Goal: Communication & Community: Answer question/provide support

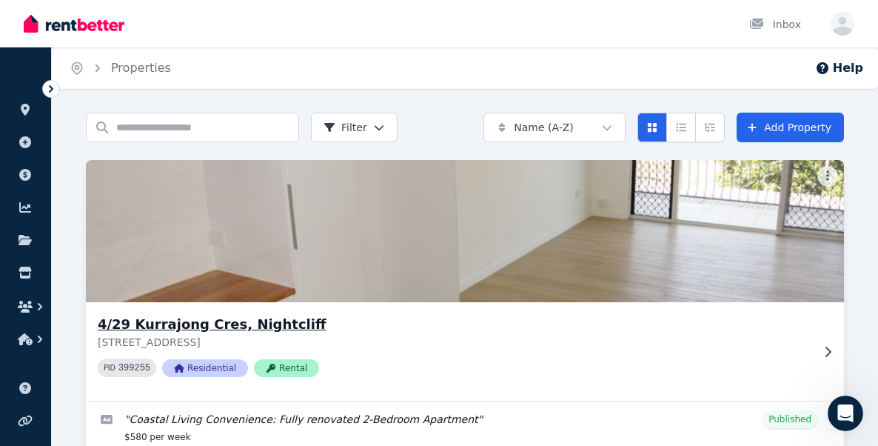
scroll to position [69, 0]
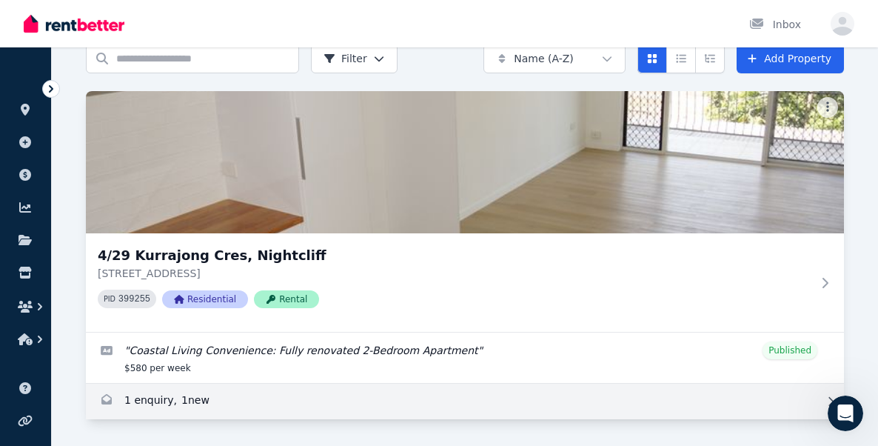
click at [213, 398] on link "Enquiries for 4/29 Kurrajong Cres, Nightcliff" at bounding box center [465, 402] width 758 height 36
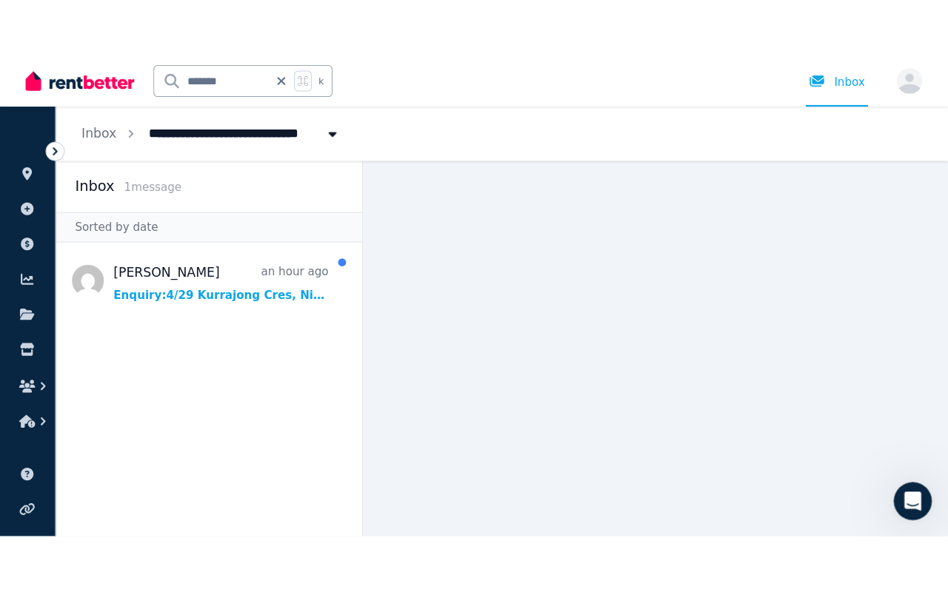
scroll to position [518, 0]
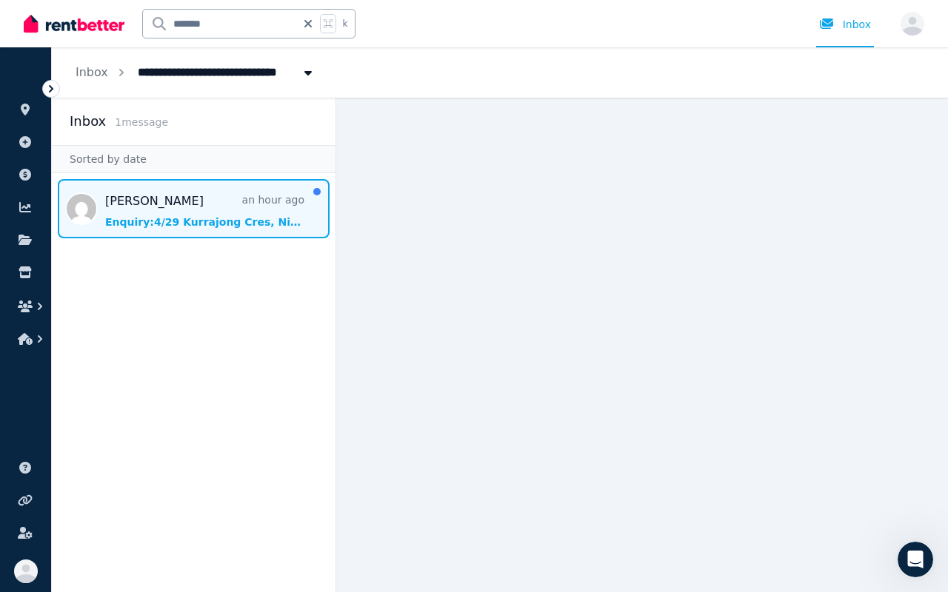
click at [190, 221] on span "Message list" at bounding box center [194, 208] width 284 height 59
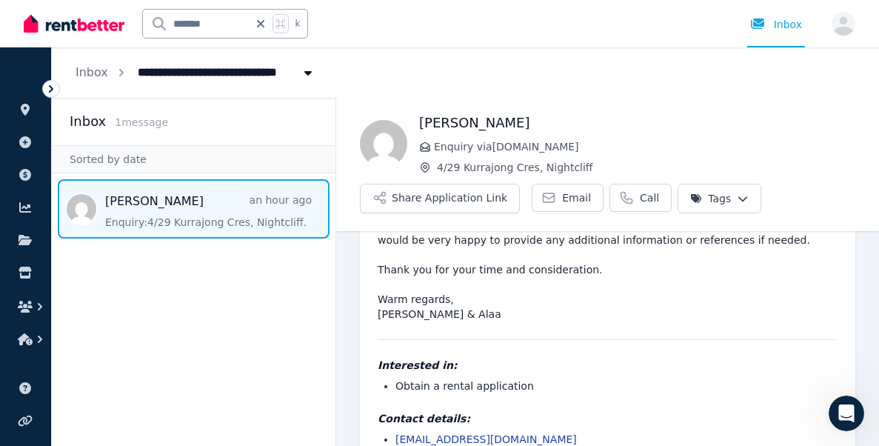
scroll to position [329, 0]
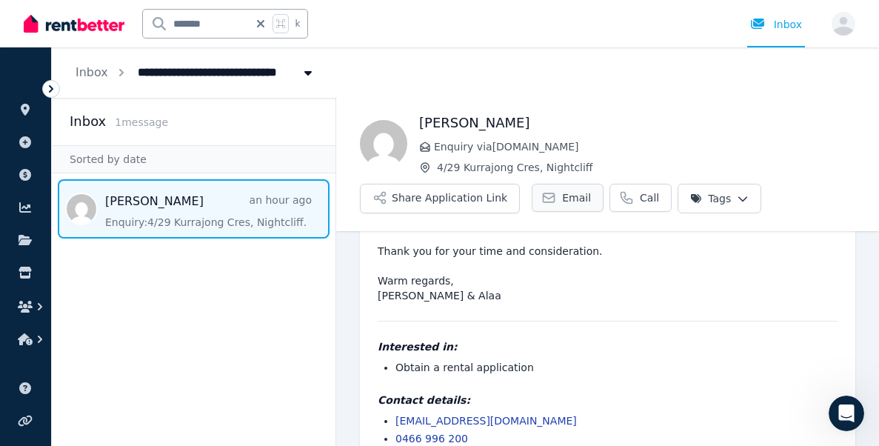
click at [562, 201] on span "Email" at bounding box center [576, 197] width 29 height 15
click at [562, 193] on span "Email" at bounding box center [576, 197] width 29 height 15
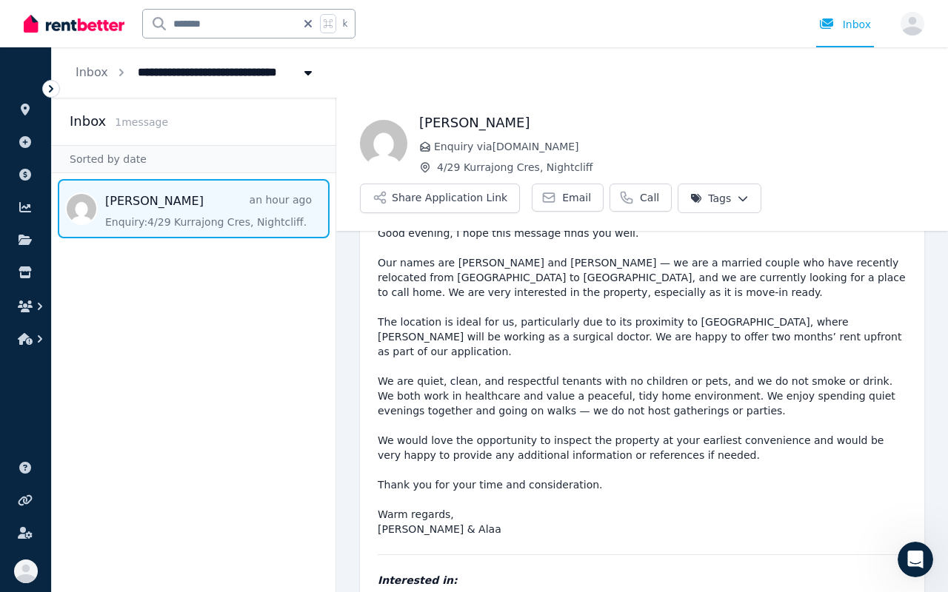
scroll to position [0, 0]
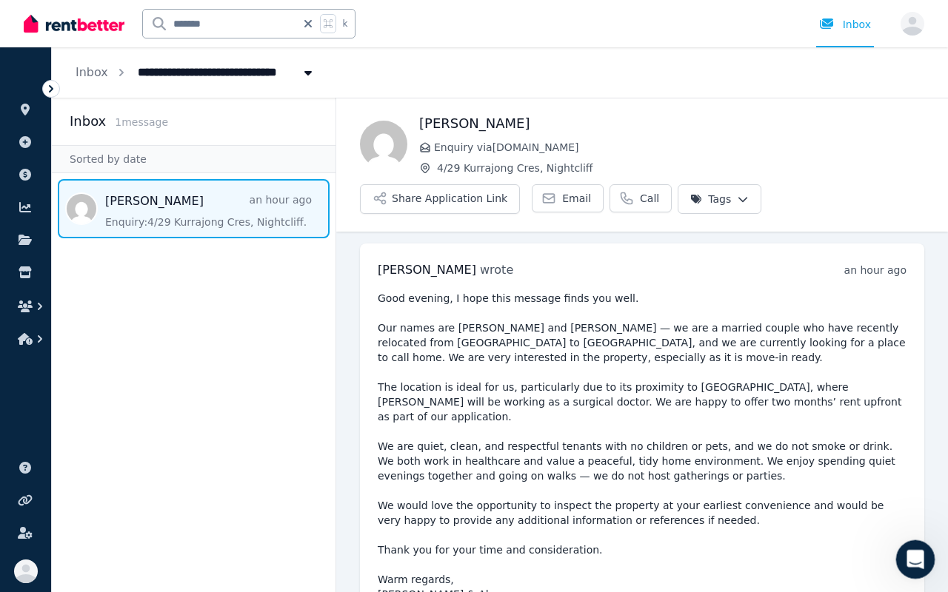
click at [877, 445] on icon "Open Intercom Messenger" at bounding box center [913, 558] width 24 height 24
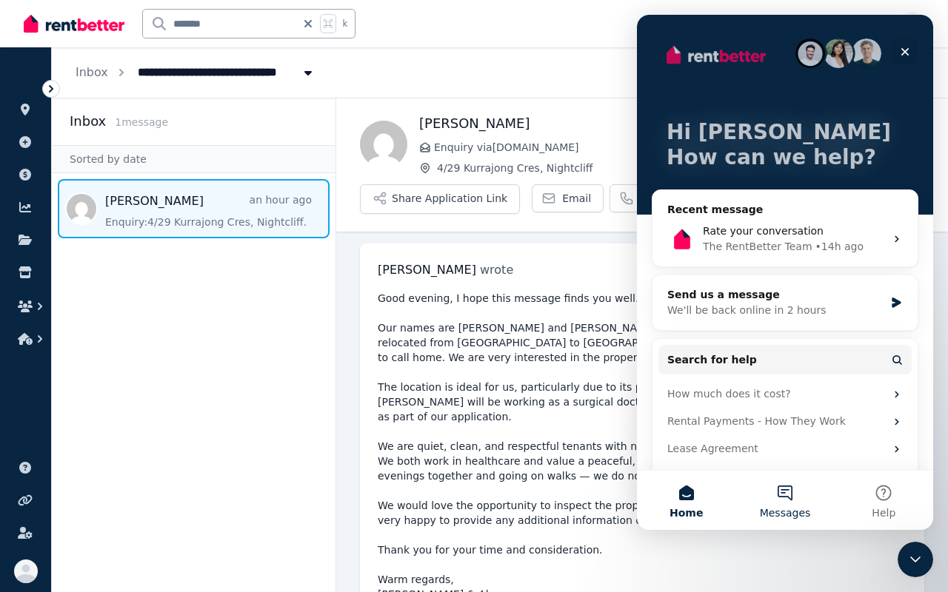
click at [782, 445] on button "Messages" at bounding box center [784, 500] width 98 height 59
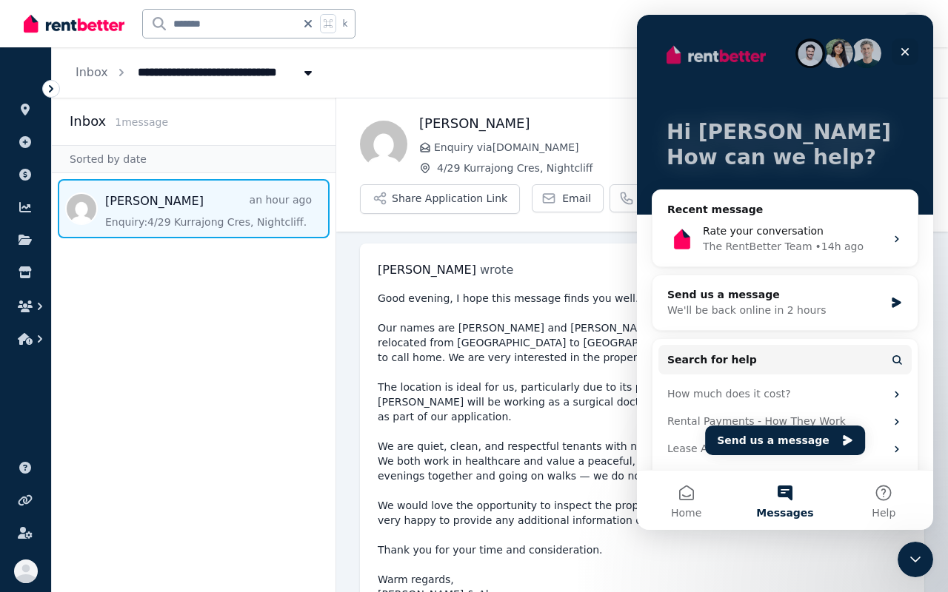
scroll to position [33, 0]
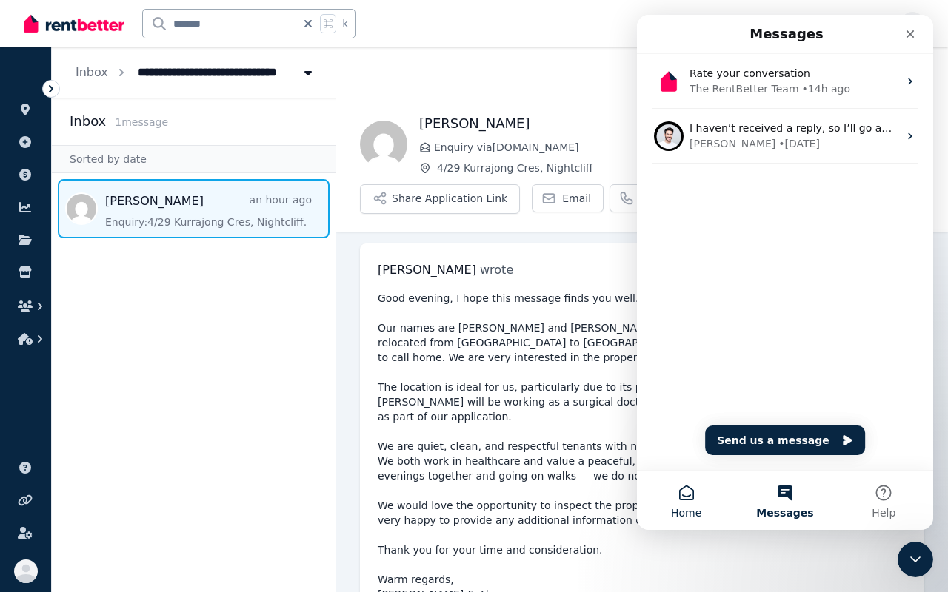
click at [687, 445] on span "Home" at bounding box center [686, 513] width 30 height 10
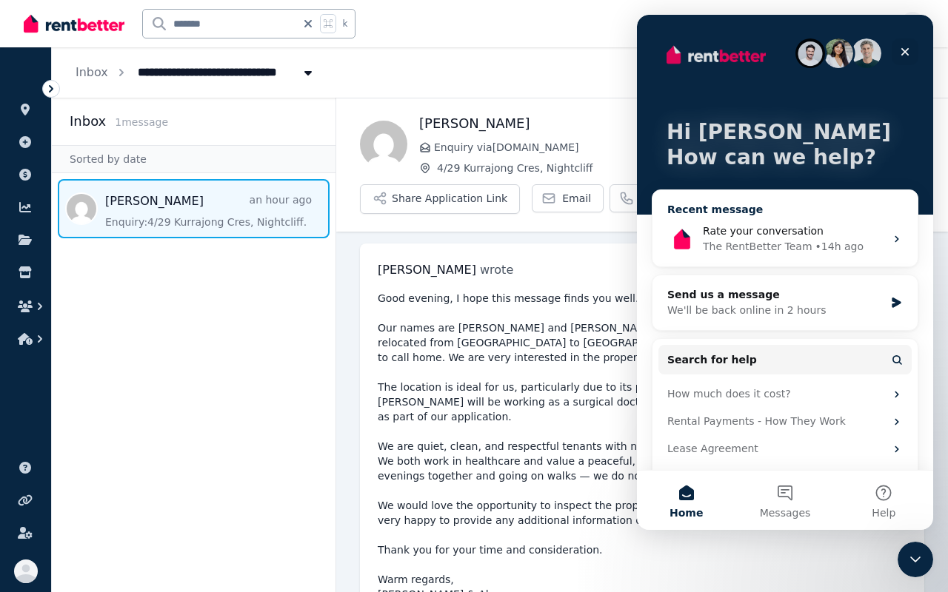
scroll to position [34, 0]
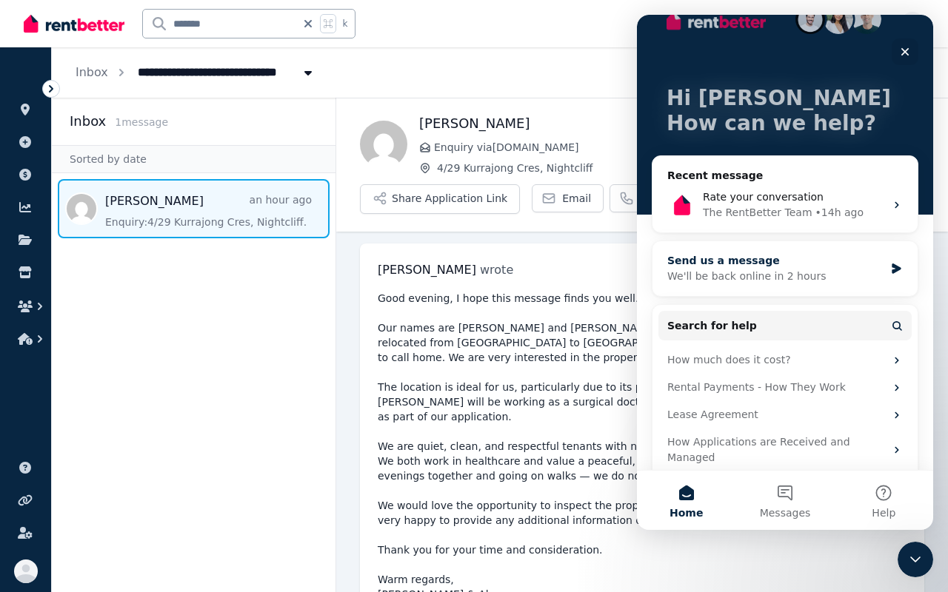
click at [743, 260] on div "Send us a message" at bounding box center [775, 261] width 217 height 16
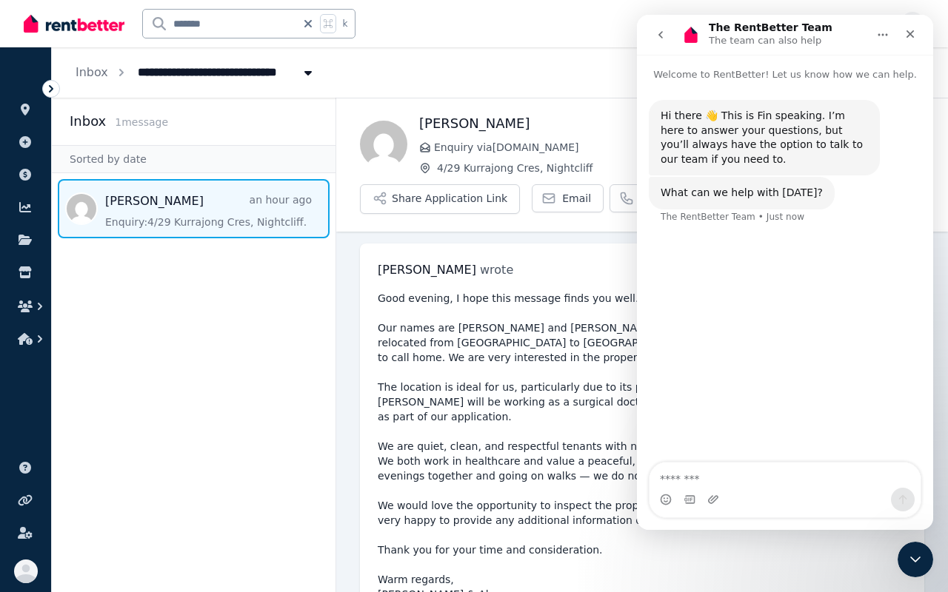
click at [709, 445] on textarea "Message…" at bounding box center [784, 475] width 271 height 25
type textarea "**********"
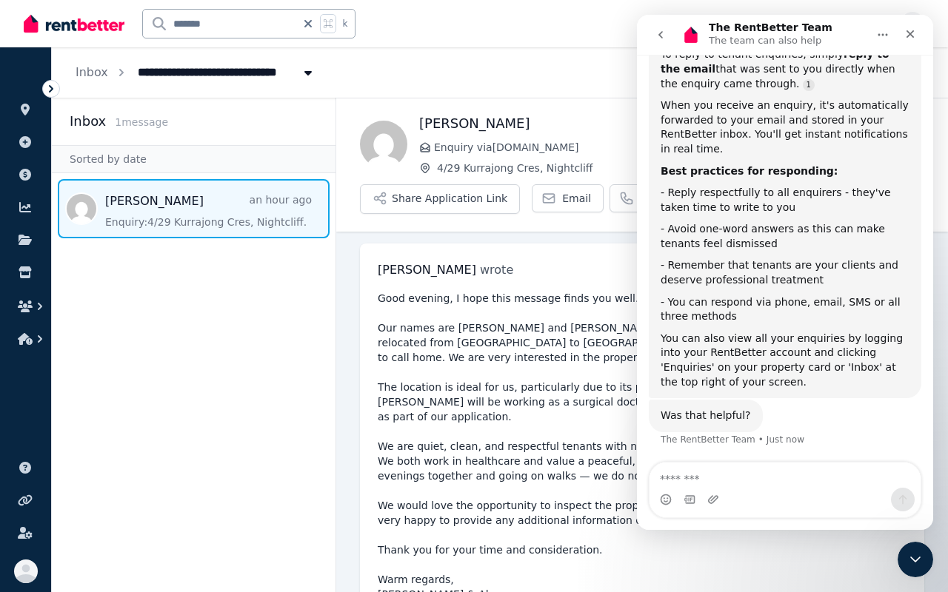
scroll to position [290, 0]
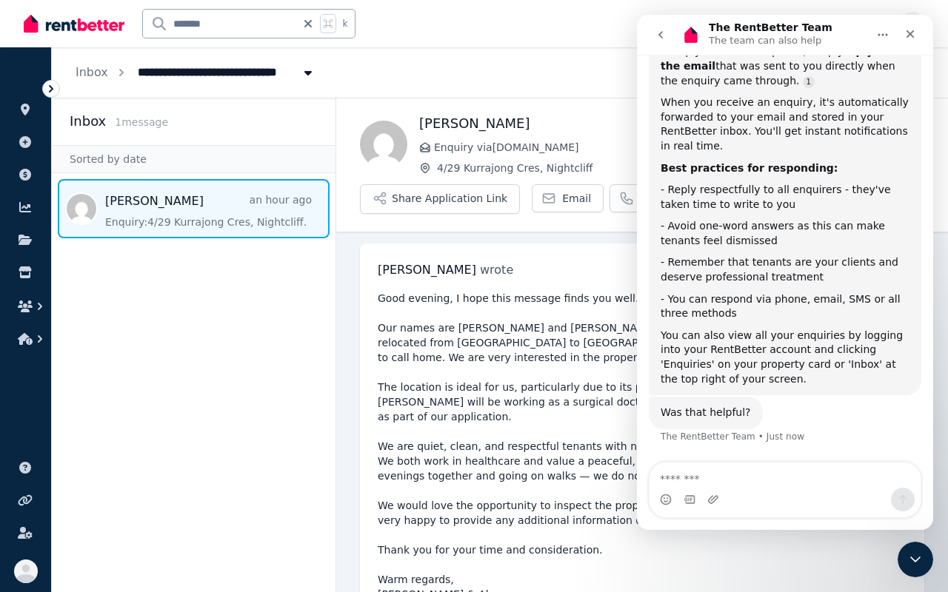
click at [769, 445] on textarea "Message…" at bounding box center [784, 475] width 271 height 25
type textarea "***"
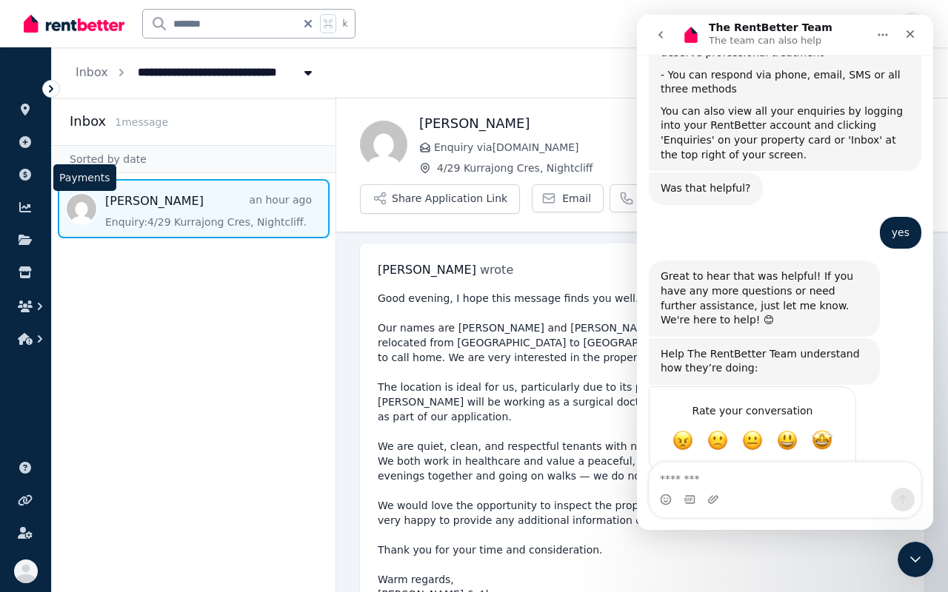
scroll to position [544, 0]
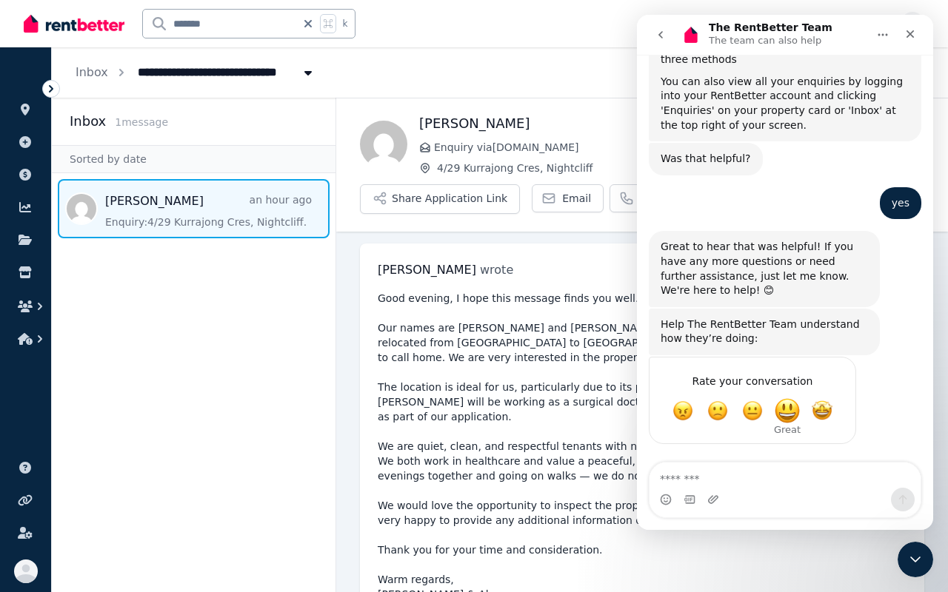
click at [795, 409] on span "Great" at bounding box center [787, 411] width 27 height 27
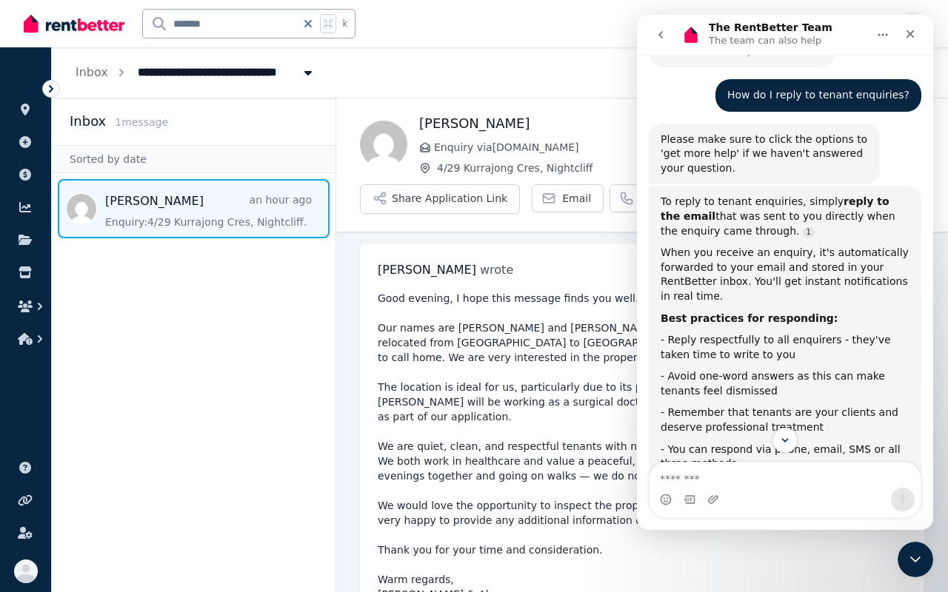
scroll to position [127, 0]
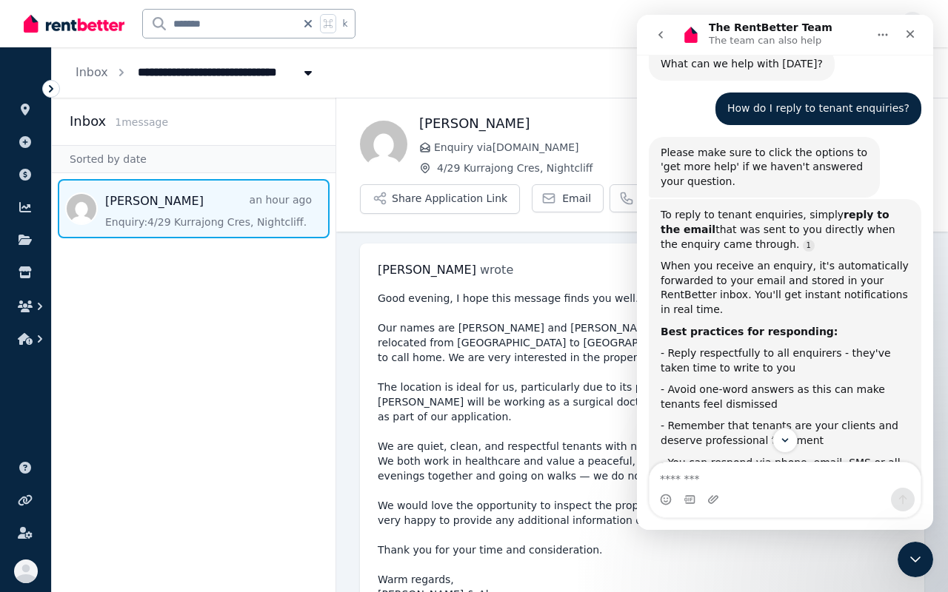
click at [877, 36] on icon "Home" at bounding box center [883, 35] width 10 height 2
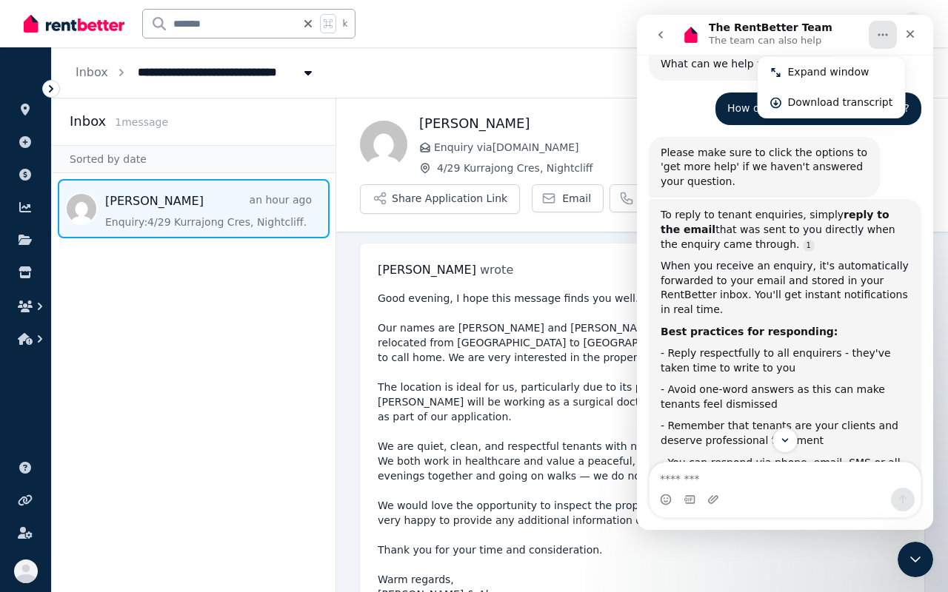
click at [607, 116] on h1 "[PERSON_NAME]" at bounding box center [671, 123] width 505 height 21
click at [877, 43] on div "Close" at bounding box center [910, 34] width 27 height 27
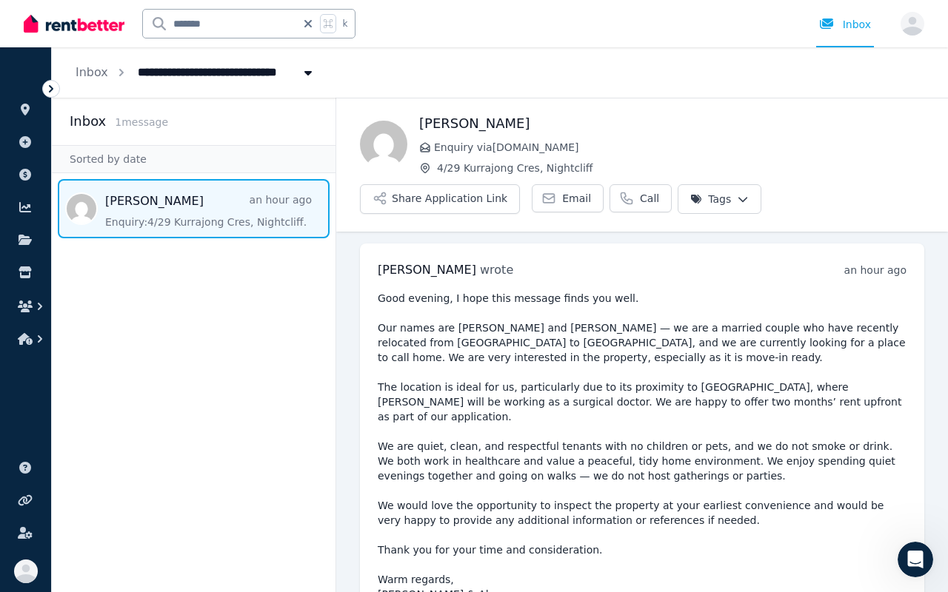
scroll to position [526, 0]
click at [843, 30] on div at bounding box center [831, 24] width 24 height 15
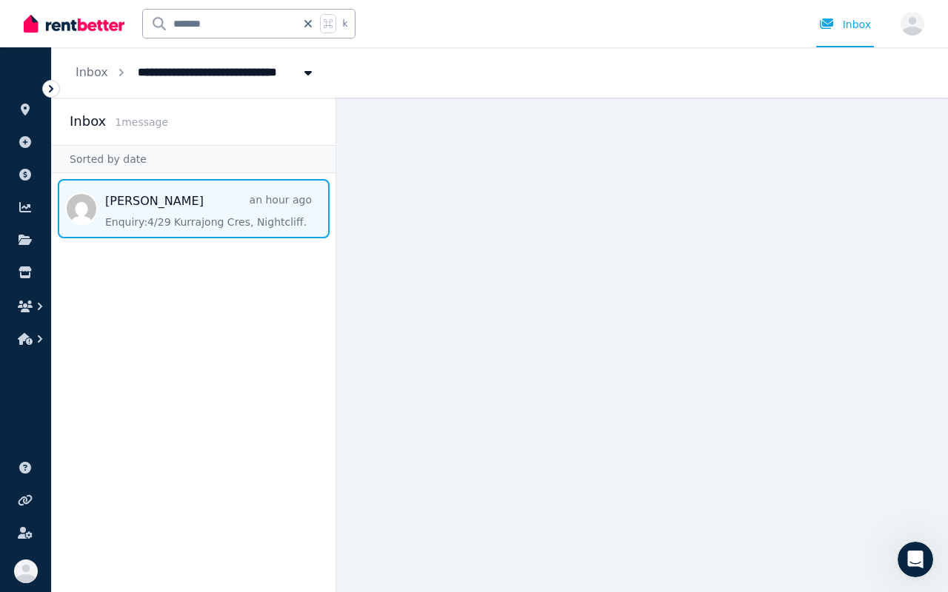
click at [184, 198] on span "Message list" at bounding box center [194, 208] width 284 height 59
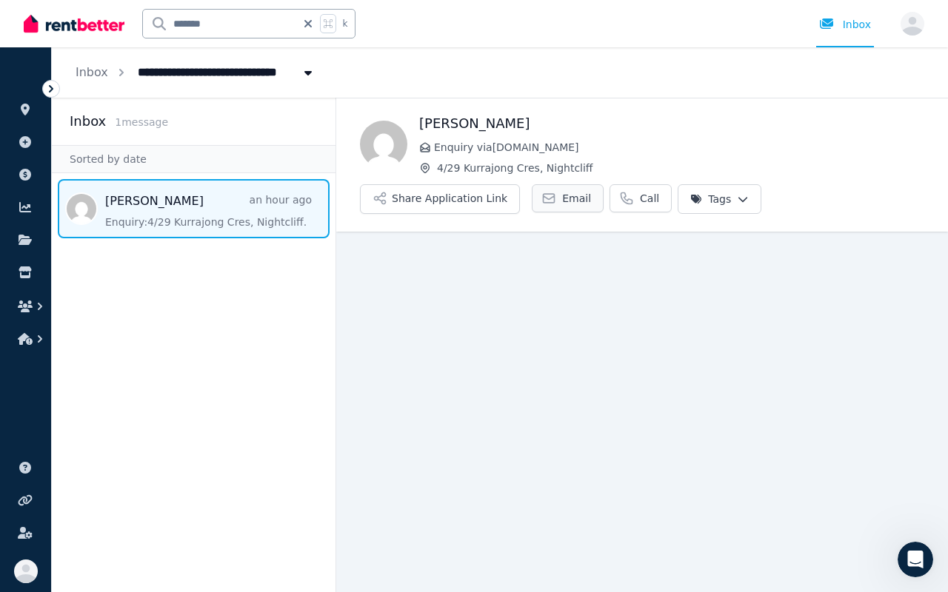
click at [556, 208] on link "Email" at bounding box center [568, 198] width 72 height 28
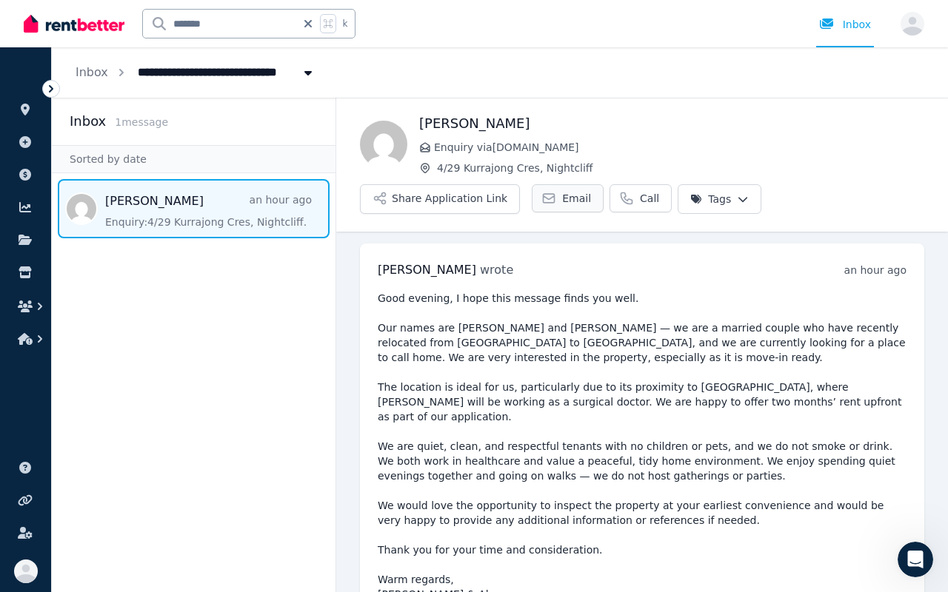
scroll to position [167, 0]
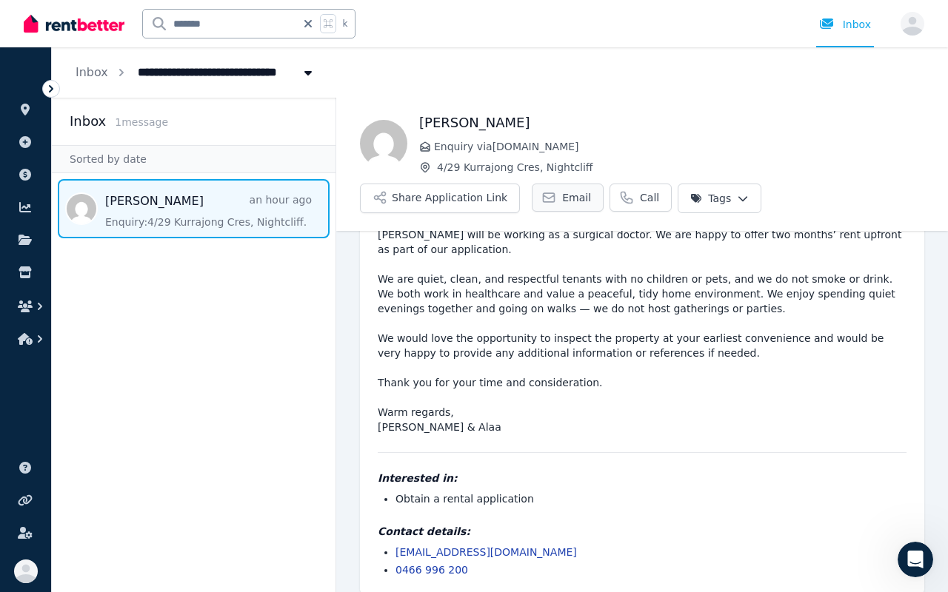
click at [556, 208] on link "Email" at bounding box center [568, 198] width 72 height 28
click at [571, 210] on link "Email" at bounding box center [568, 198] width 72 height 28
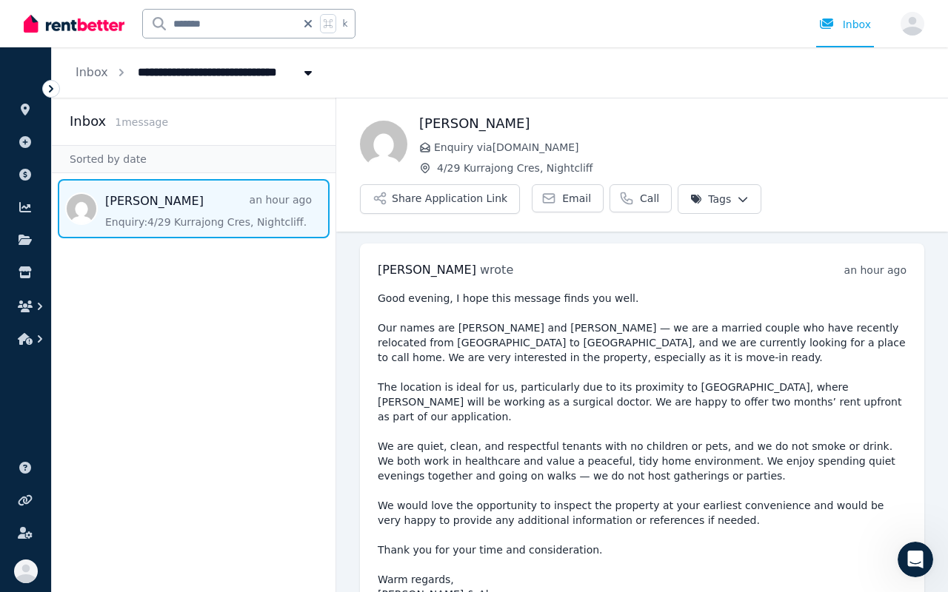
click at [553, 286] on div "[PERSON_NAME] wrote an hour ago 9:04 pm [DATE][DATE] Interested in: Obtain a re…" at bounding box center [642, 503] width 564 height 519
click at [576, 403] on pre "Good evening, I hope this message finds you well. Our names are [PERSON_NAME] a…" at bounding box center [642, 446] width 529 height 311
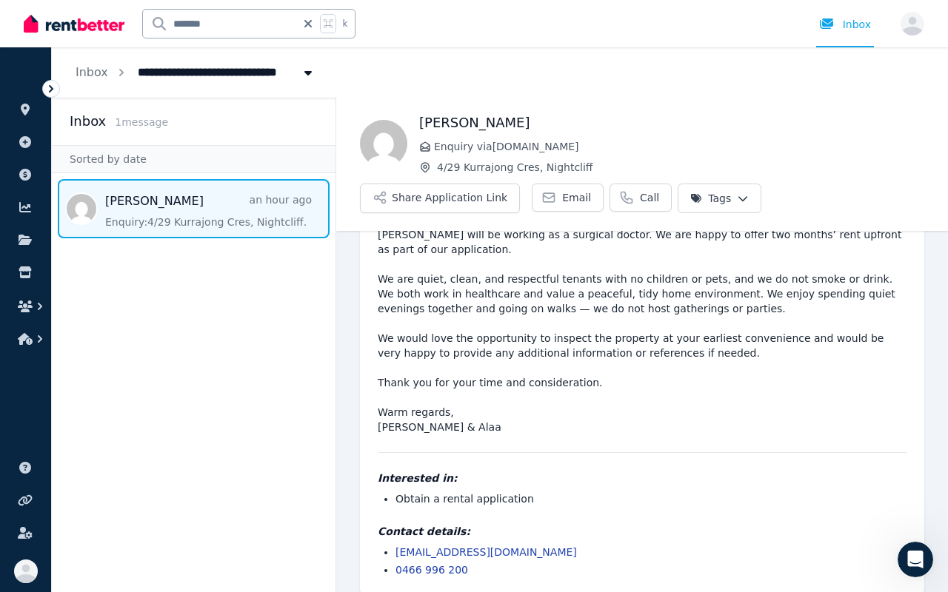
click at [562, 445] on li "0466 996 200" at bounding box center [650, 570] width 511 height 15
click at [623, 205] on link "Call" at bounding box center [640, 198] width 62 height 28
click at [563, 203] on span "Email" at bounding box center [576, 197] width 29 height 15
click at [449, 199] on button "Share Application Link" at bounding box center [440, 199] width 160 height 30
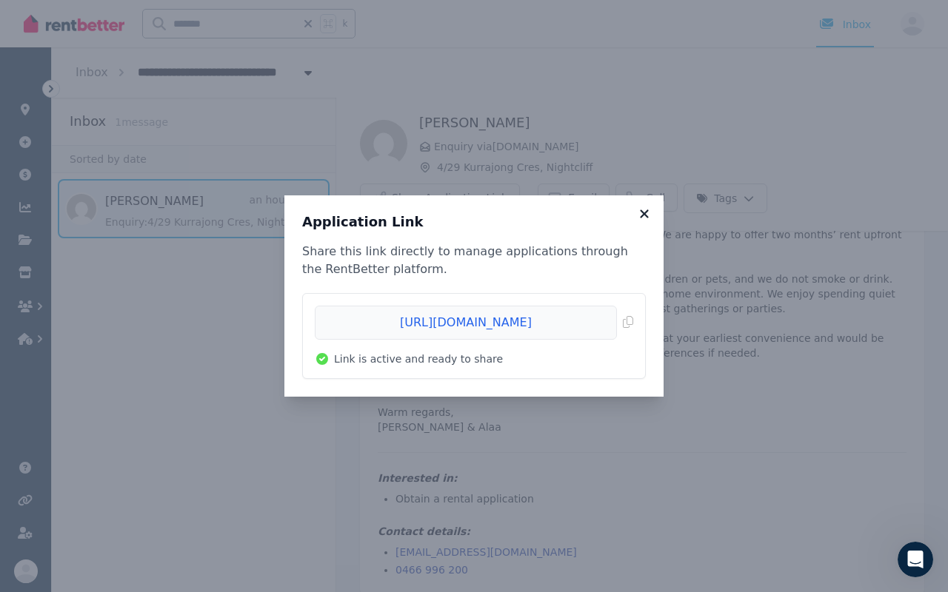
click at [642, 213] on icon at bounding box center [644, 214] width 8 height 8
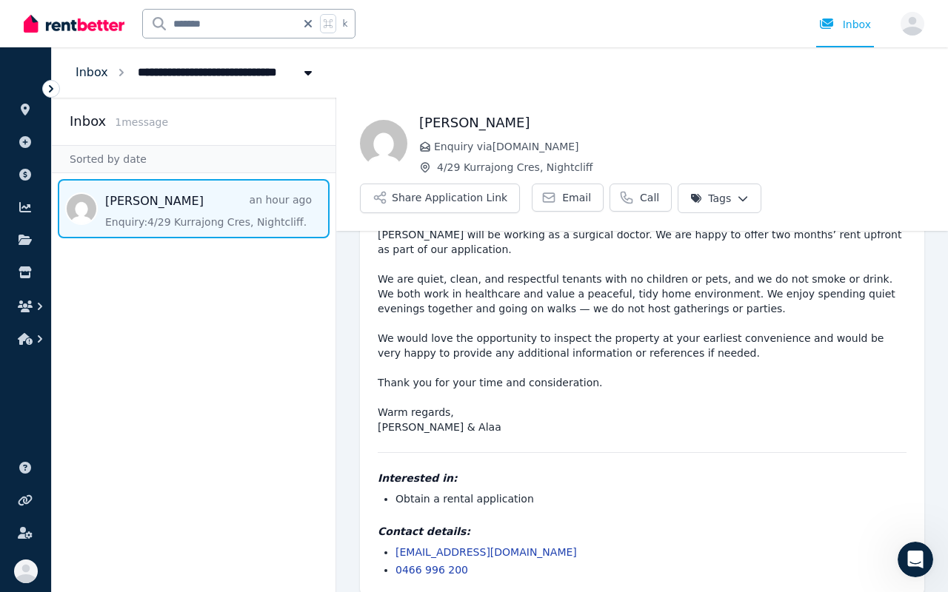
click at [101, 74] on link "Inbox" at bounding box center [92, 72] width 33 height 14
click at [54, 86] on icon at bounding box center [51, 88] width 15 height 15
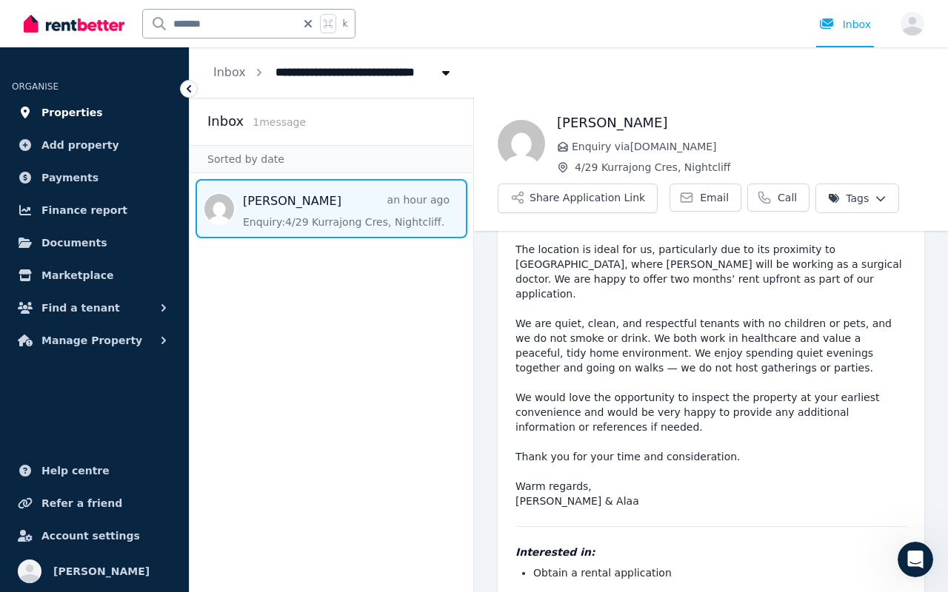
click at [73, 120] on span "Properties" at bounding box center [71, 113] width 61 height 18
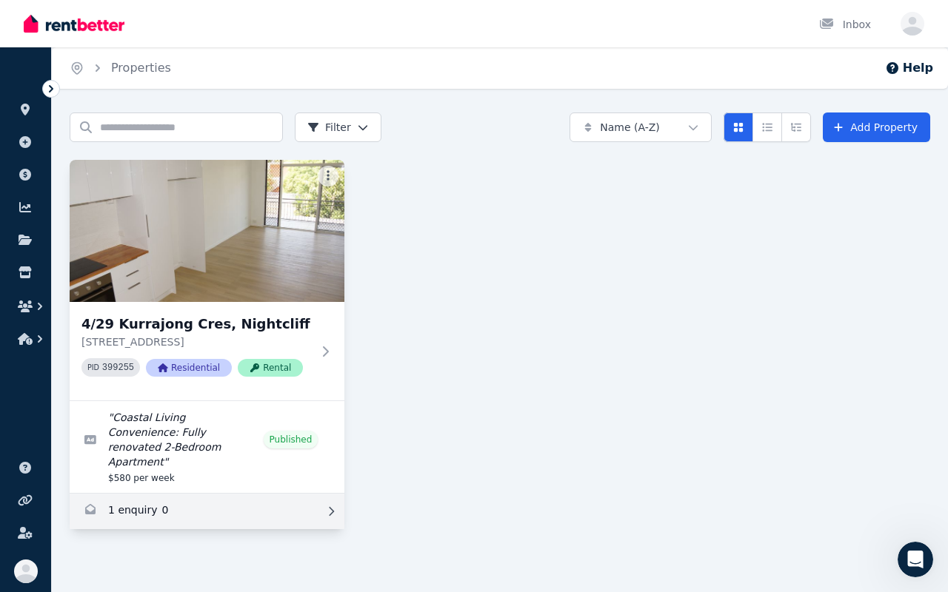
click at [175, 445] on link "Enquiries for 4/29 Kurrajong Cres, Nightcliff" at bounding box center [207, 512] width 275 height 36
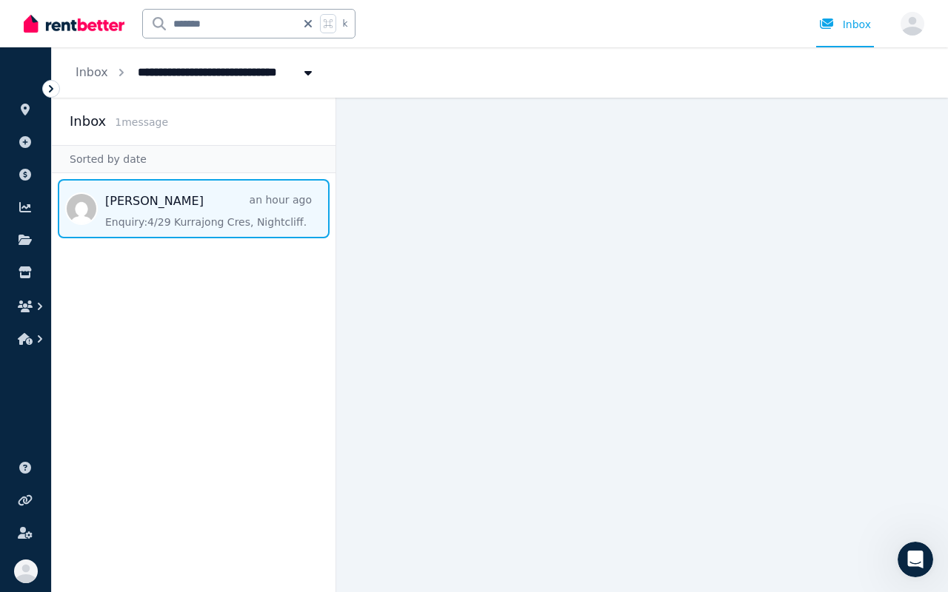
click at [182, 227] on span "Message list" at bounding box center [194, 208] width 284 height 59
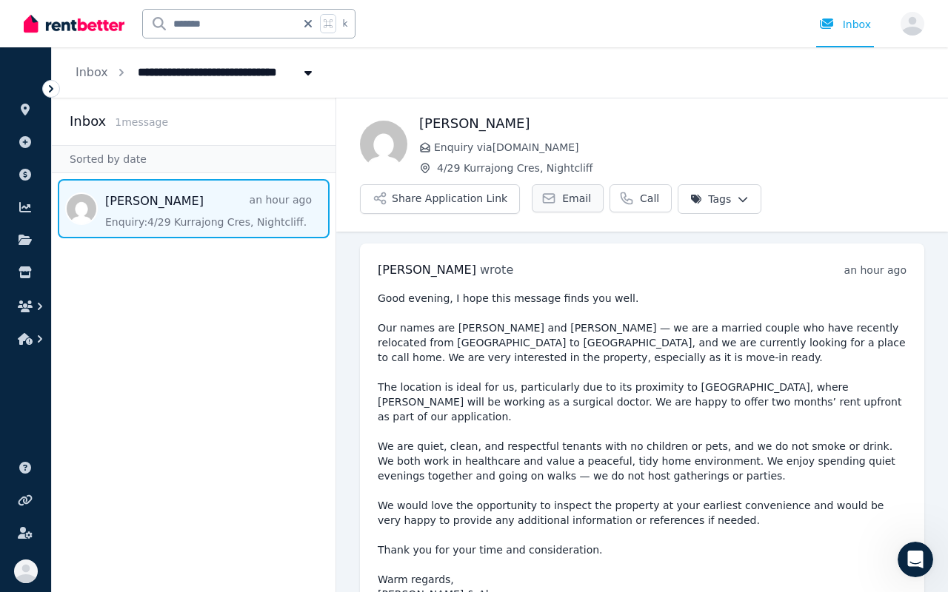
scroll to position [167, 0]
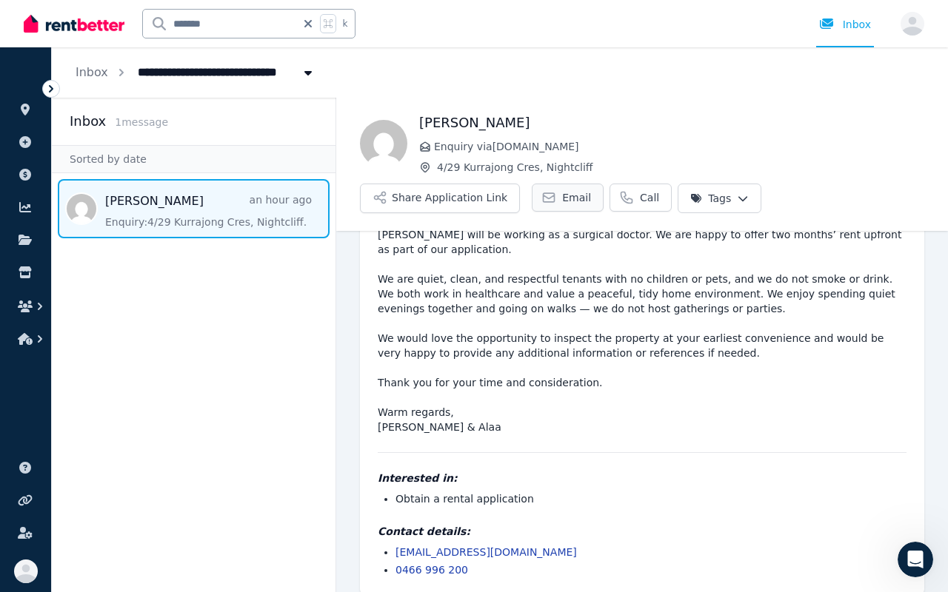
click at [562, 198] on span "Email" at bounding box center [576, 197] width 29 height 15
click at [877, 445] on div "Open Intercom Messenger" at bounding box center [913, 557] width 49 height 49
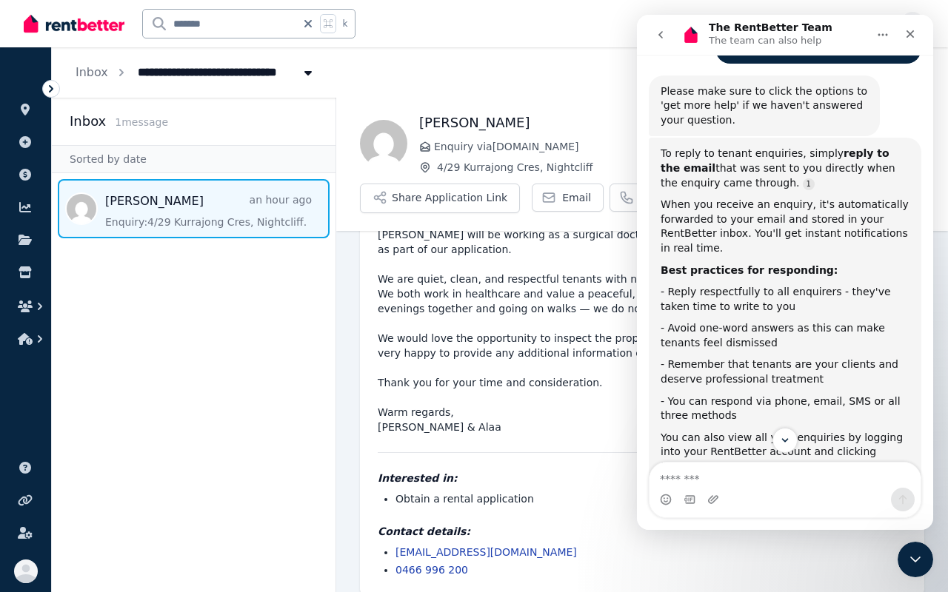
scroll to position [189, 0]
click at [787, 168] on div "To reply to tenant enquiries, simply reply to the email that was sent to you di…" at bounding box center [784, 170] width 249 height 44
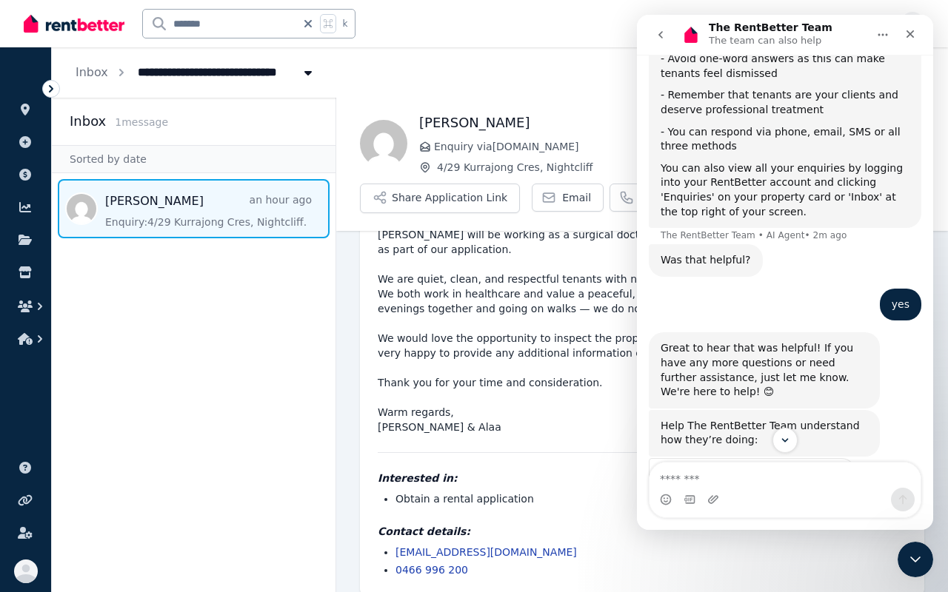
scroll to position [541, 0]
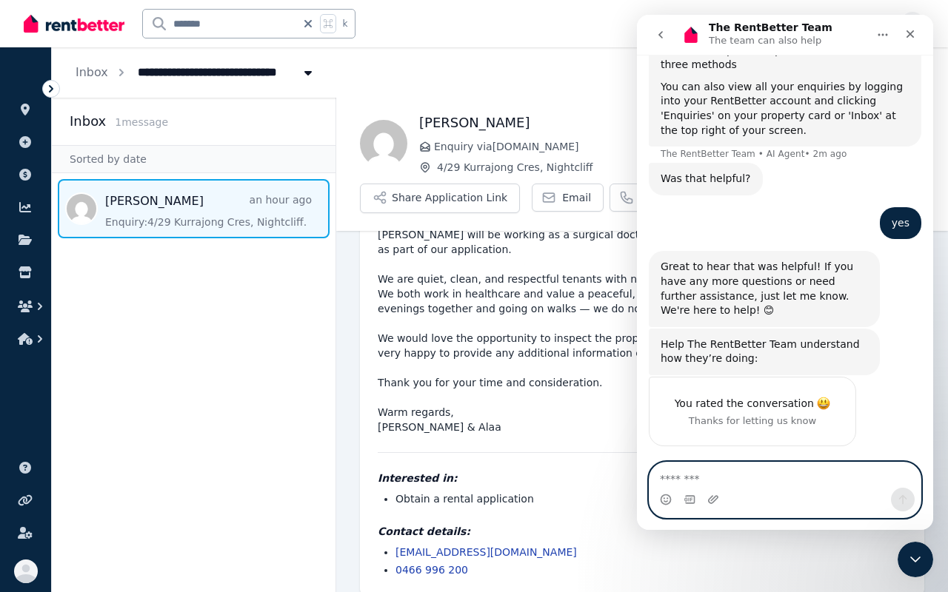
click at [713, 445] on textarea "Message…" at bounding box center [784, 475] width 271 height 25
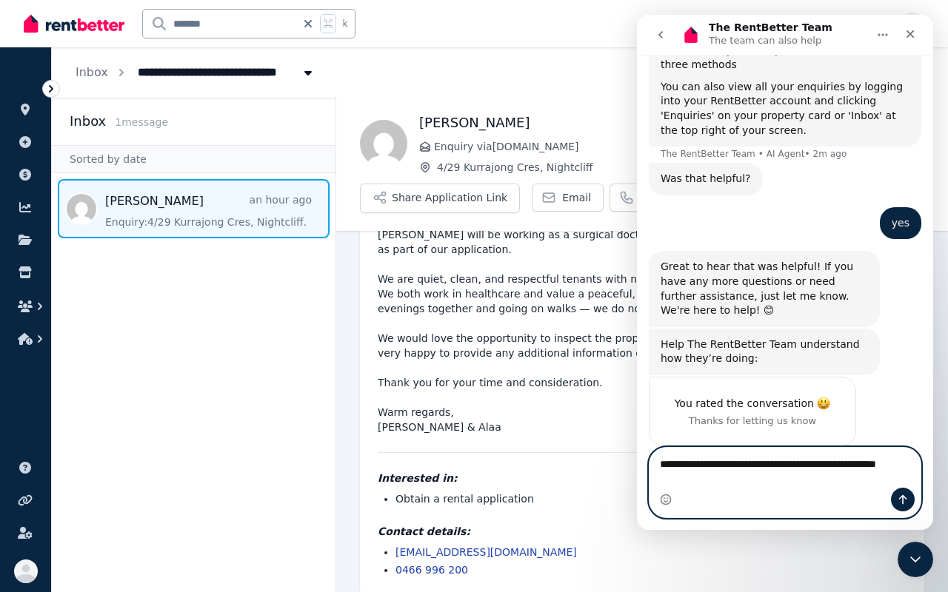
scroll to position [556, 0]
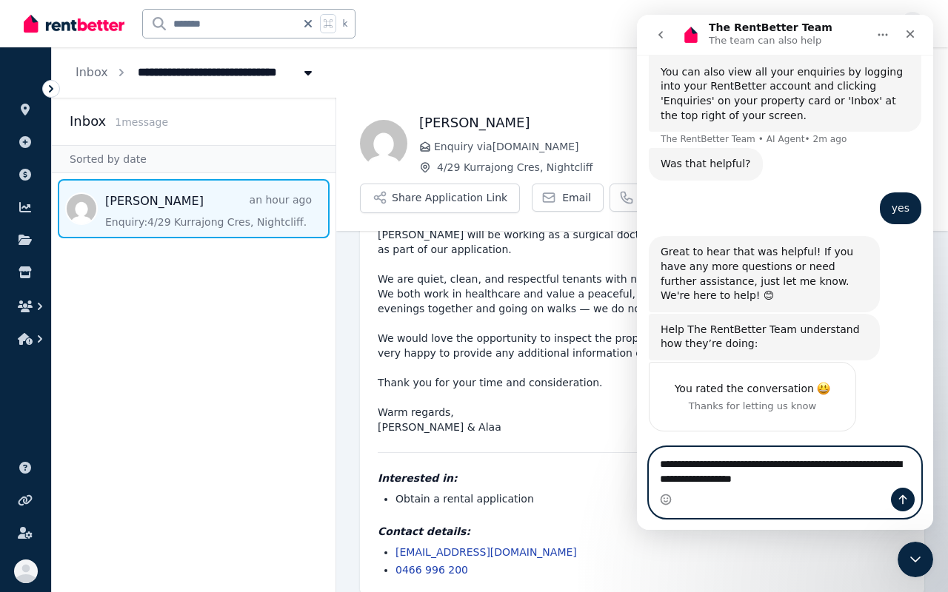
type textarea "**********"
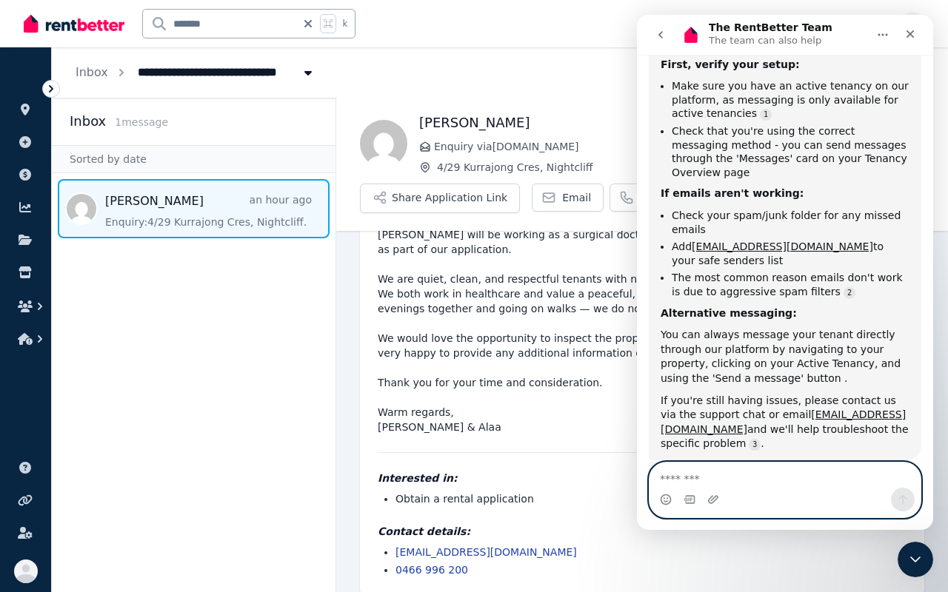
scroll to position [1095, 0]
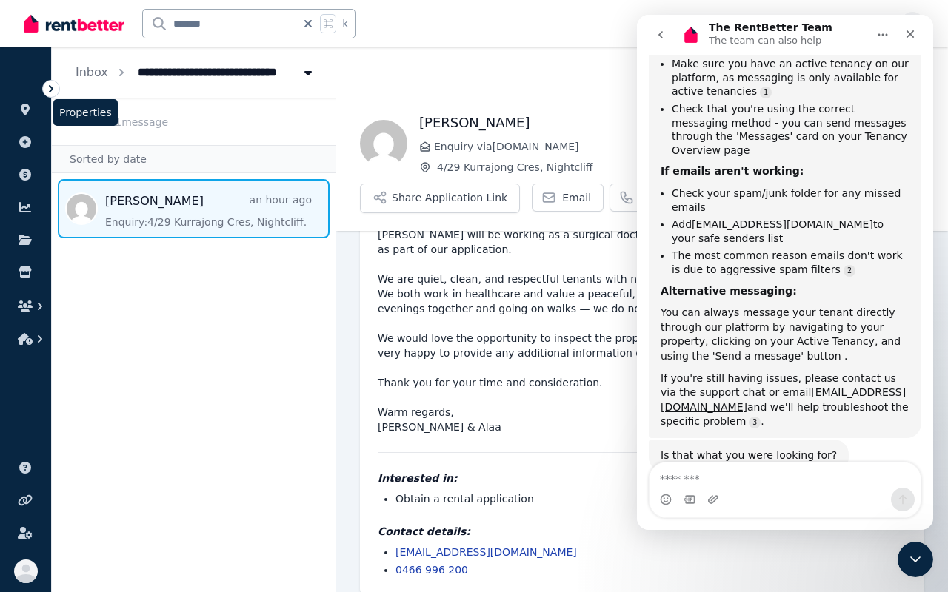
click at [22, 122] on li "Properties" at bounding box center [25, 113] width 27 height 30
click at [24, 118] on link at bounding box center [25, 110] width 27 height 24
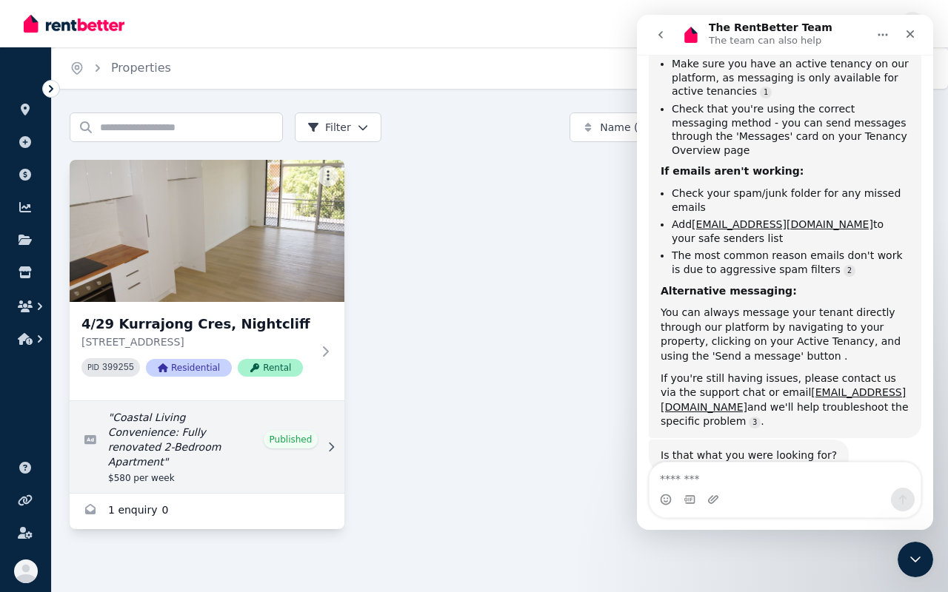
click at [304, 445] on link "Edit listing: Coastal Living Convenience: Fully renovated 2-Bedroom Apartment" at bounding box center [207, 447] width 275 height 92
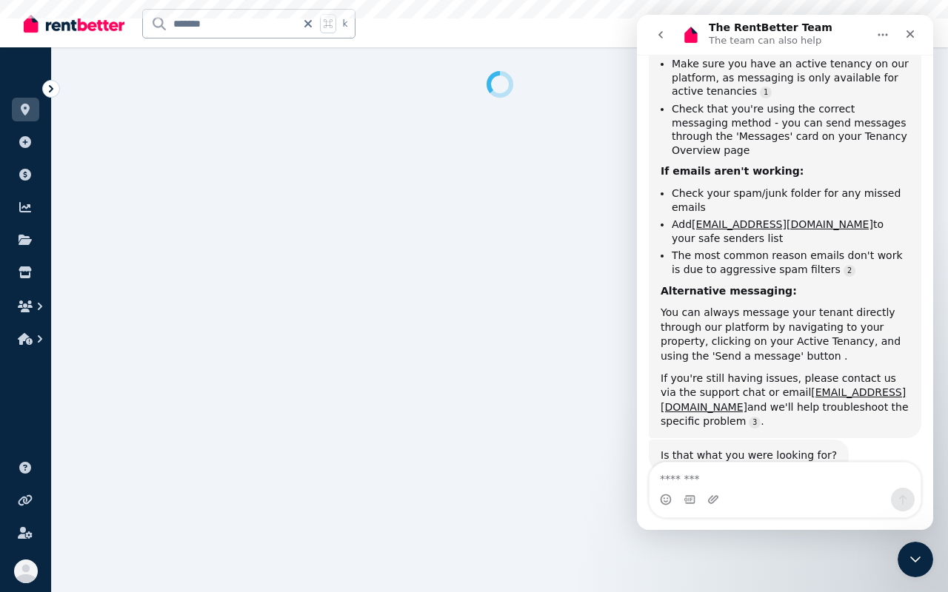
select select "**"
select select "**********"
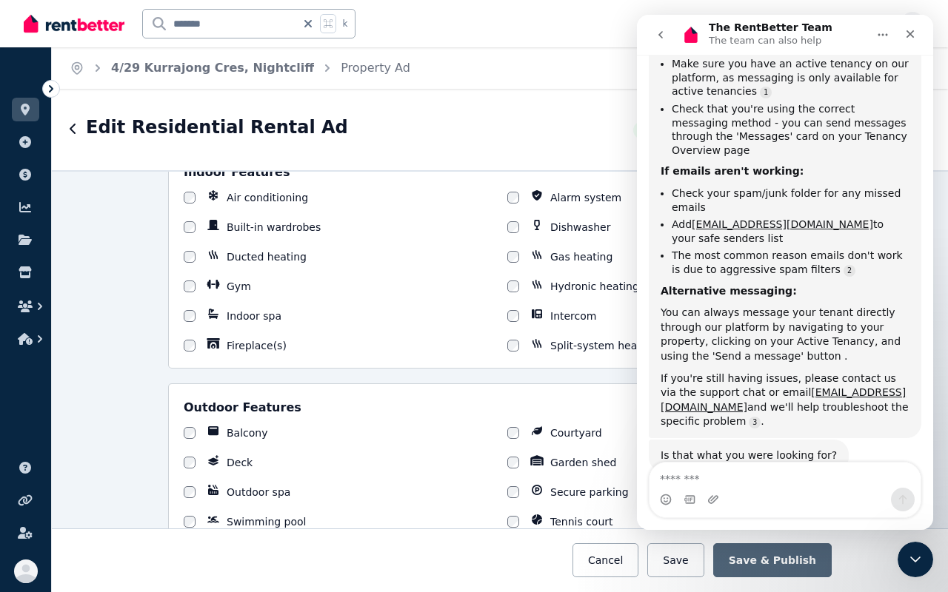
scroll to position [1303, 0]
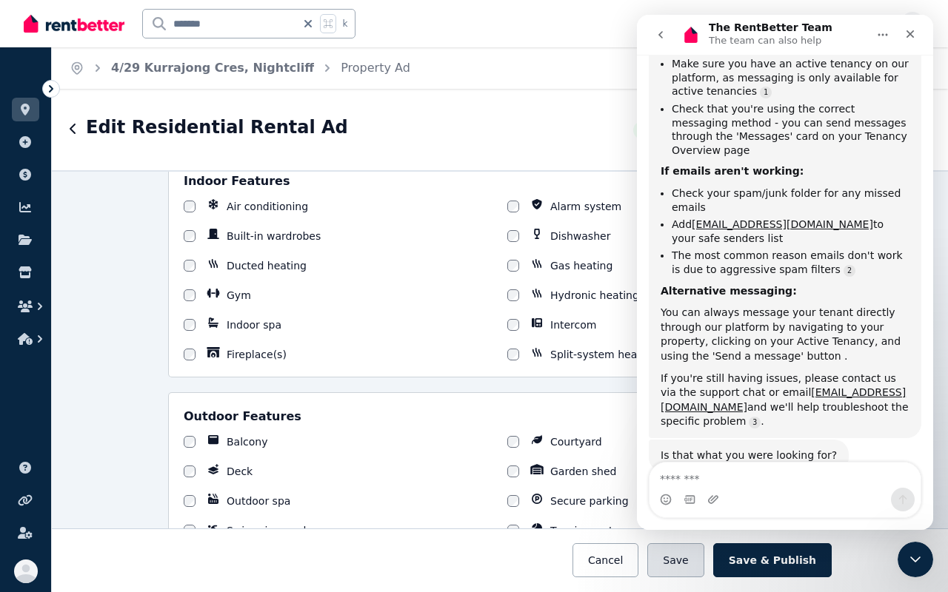
click at [690, 445] on button "Save" at bounding box center [675, 560] width 56 height 34
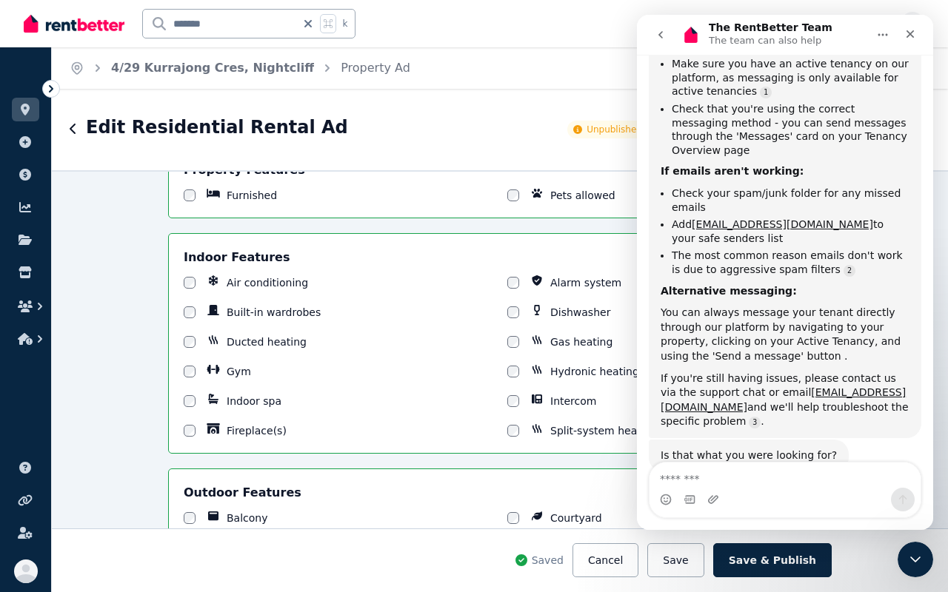
scroll to position [1344, 0]
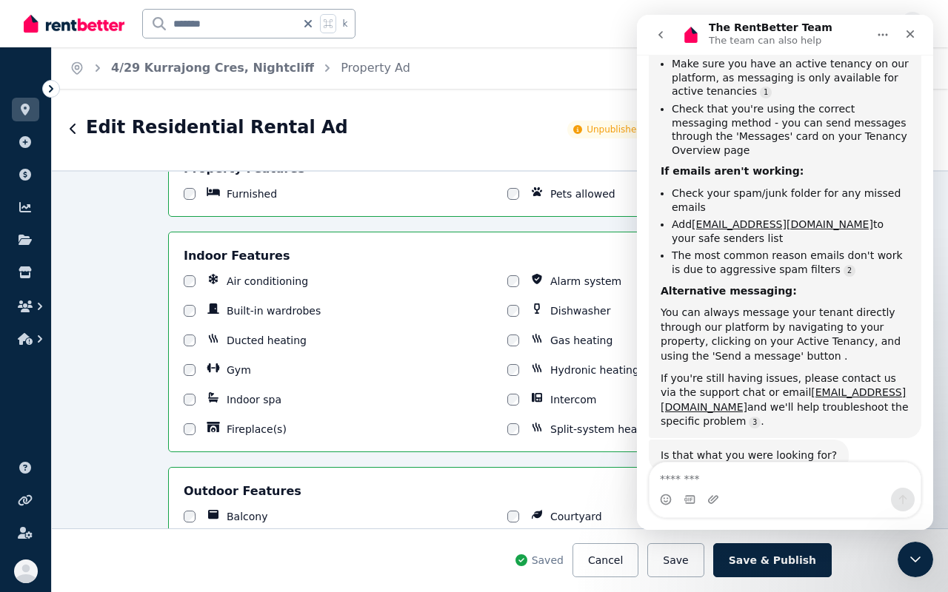
click at [521, 117] on div "Edit Residential Rental Ad" at bounding box center [314, 130] width 489 height 28
drag, startPoint x: 911, startPoint y: 32, endPoint x: 1548, endPoint y: 118, distance: 641.8
click at [877, 32] on icon "Close" at bounding box center [910, 34] width 8 height 8
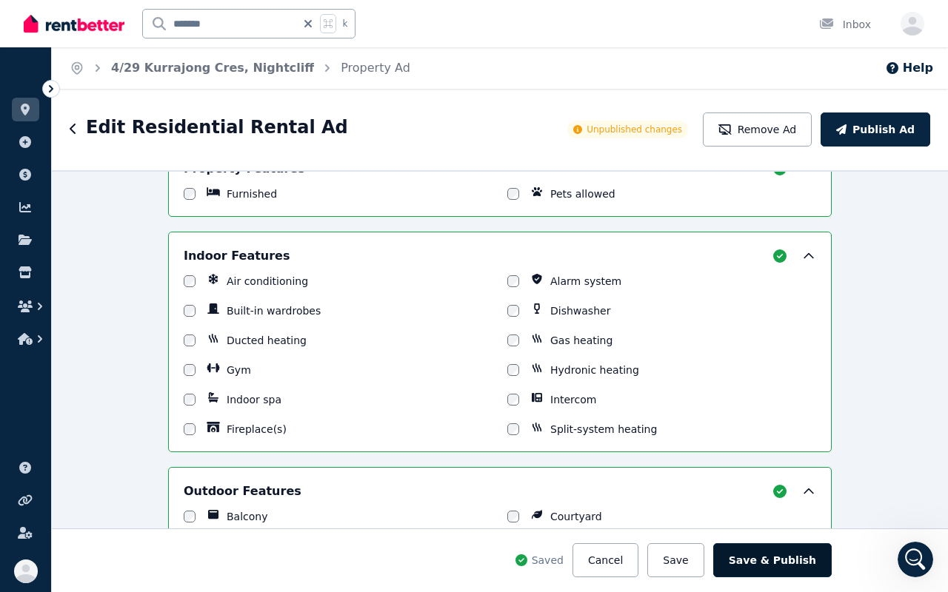
click at [747, 445] on button "Save & Publish" at bounding box center [772, 560] width 118 height 34
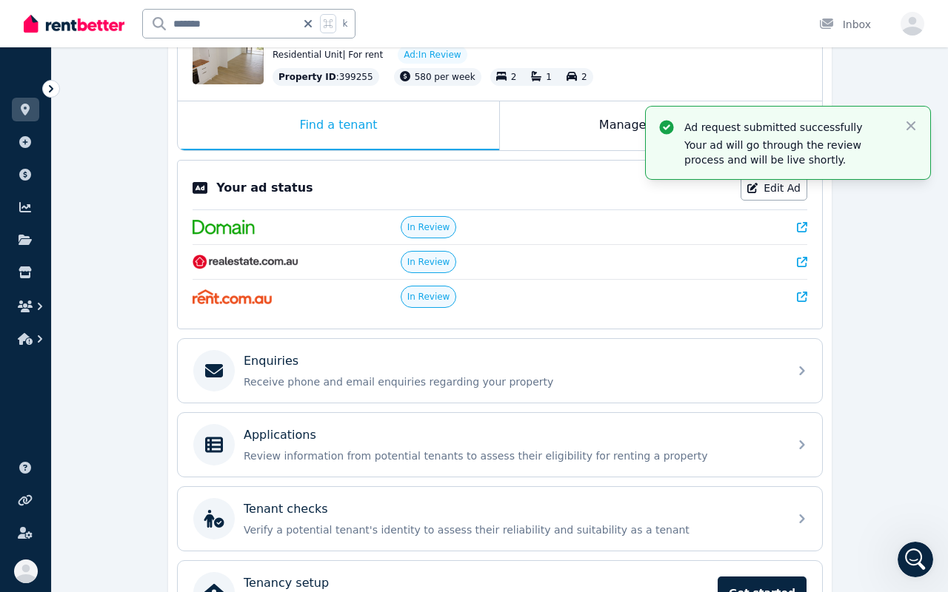
scroll to position [290, 0]
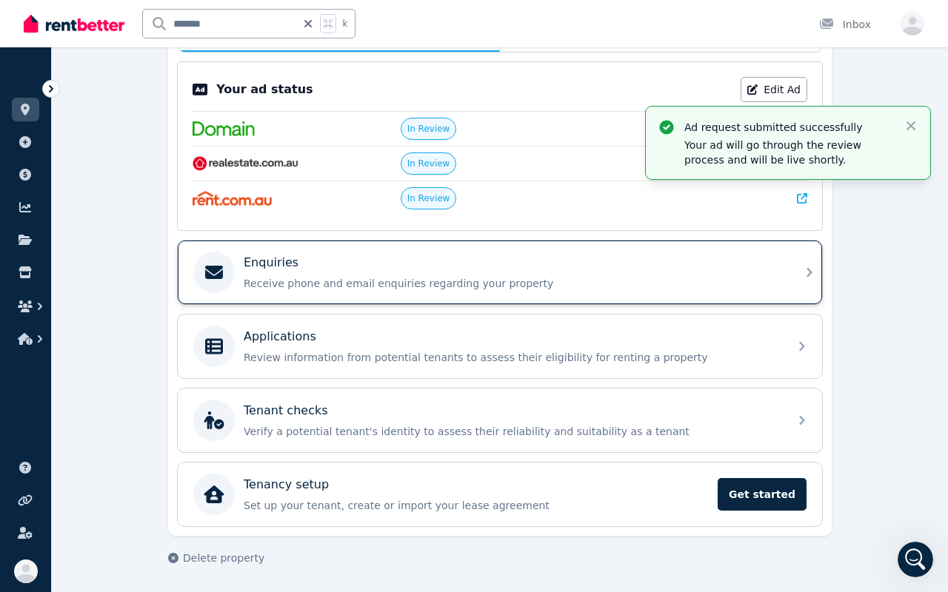
click at [455, 293] on div "Enquiries Receive phone and email enquiries regarding your property" at bounding box center [500, 273] width 644 height 64
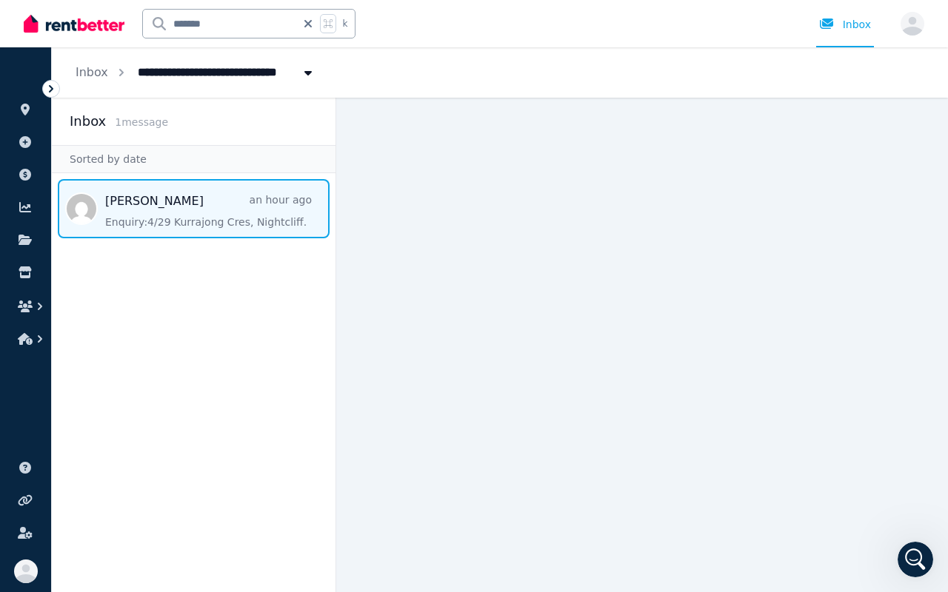
click at [193, 216] on span "Message list" at bounding box center [194, 208] width 284 height 59
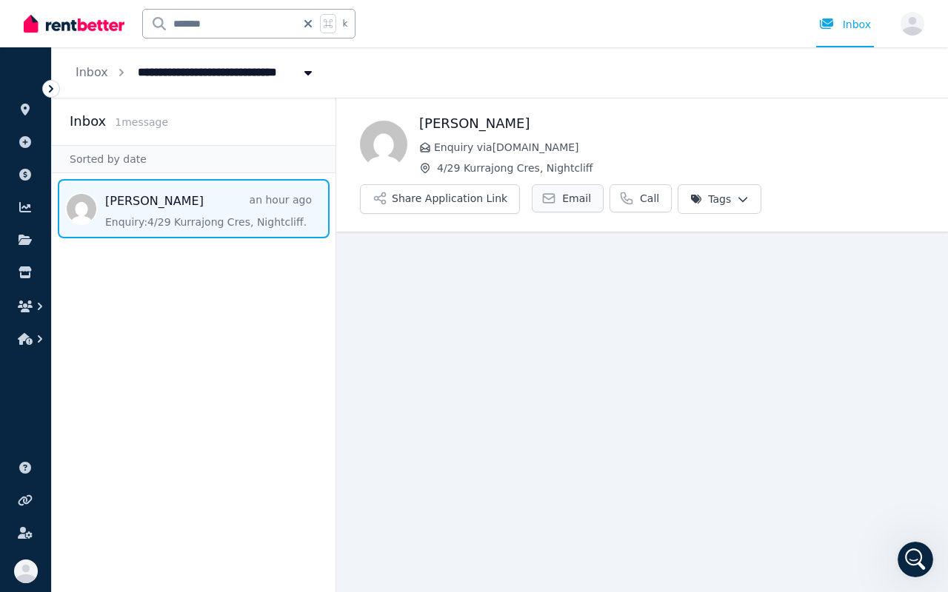
click at [533, 193] on link "Email" at bounding box center [568, 198] width 72 height 28
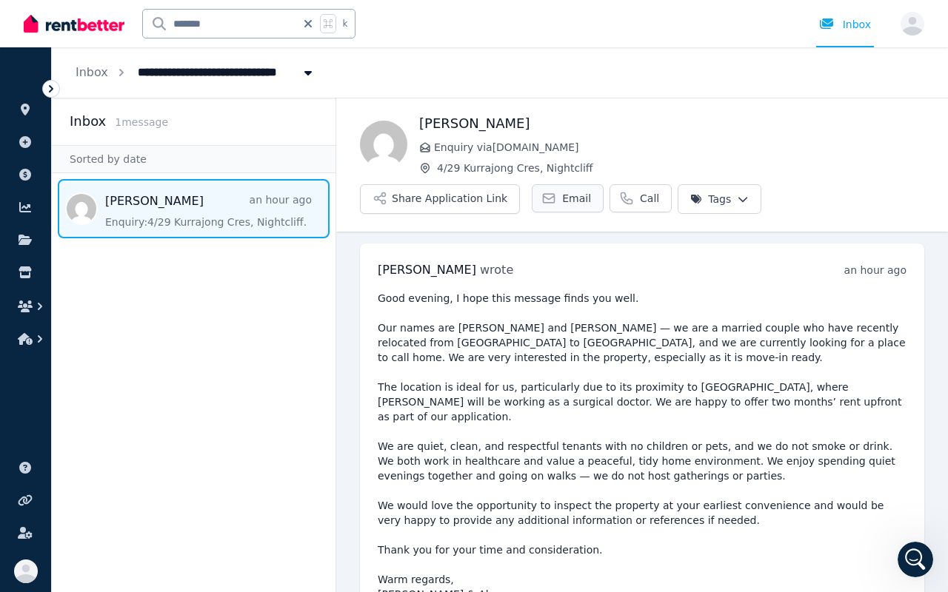
scroll to position [167, 0]
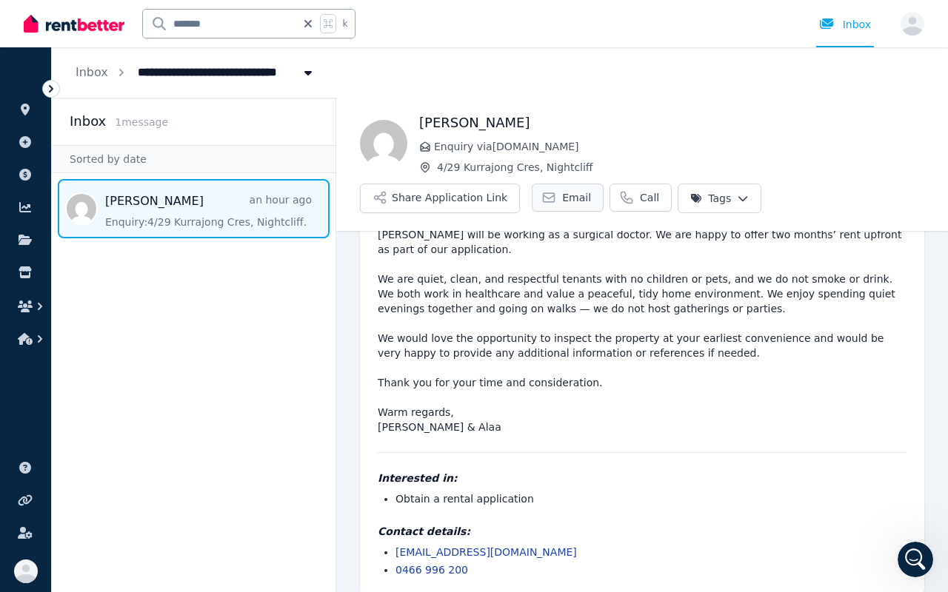
click at [558, 207] on link "Email" at bounding box center [568, 198] width 72 height 28
click at [640, 445] on li "[EMAIL_ADDRESS][DOMAIN_NAME]" at bounding box center [650, 552] width 511 height 15
click at [833, 23] on icon at bounding box center [826, 24] width 13 height 10
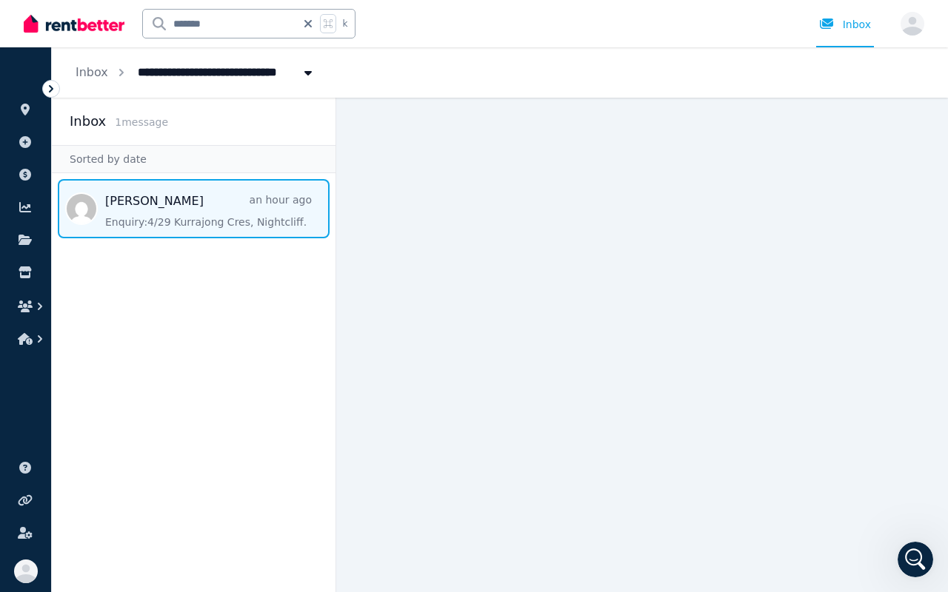
click at [237, 219] on span "Message list" at bounding box center [194, 208] width 284 height 59
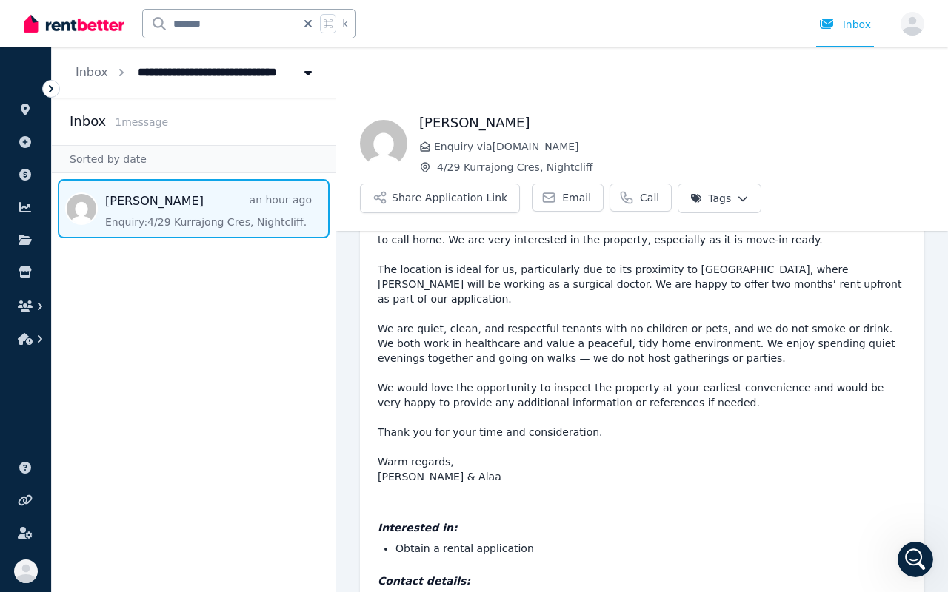
scroll to position [167, 0]
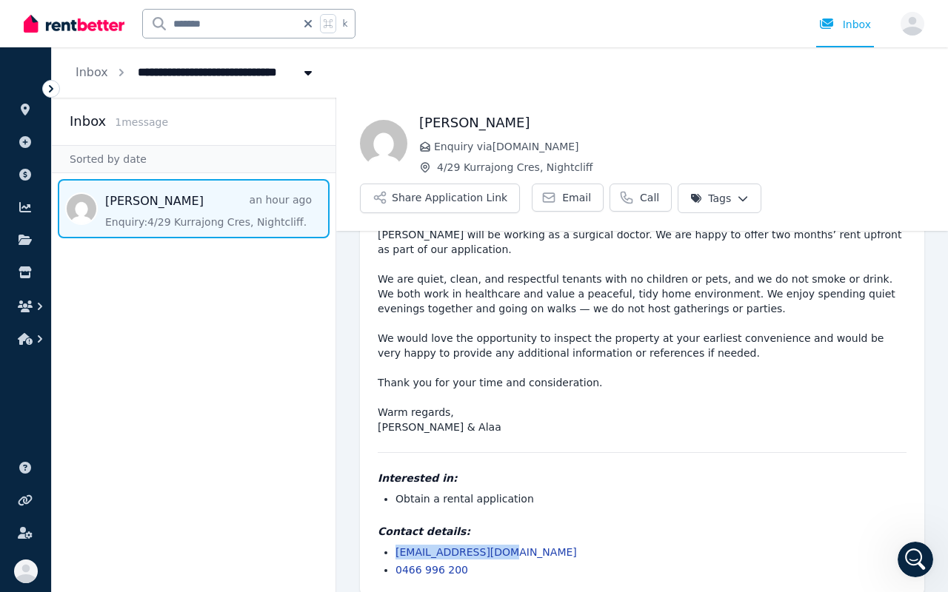
drag, startPoint x: 504, startPoint y: 536, endPoint x: 397, endPoint y: 541, distance: 106.7
click at [397, 445] on li "[EMAIL_ADDRESS][DOMAIN_NAME]" at bounding box center [650, 552] width 511 height 15
copy link "[EMAIL_ADDRESS][DOMAIN_NAME]"
click at [636, 445] on li "0466 996 200" at bounding box center [650, 570] width 511 height 15
click at [21, 106] on icon at bounding box center [25, 110] width 9 height 12
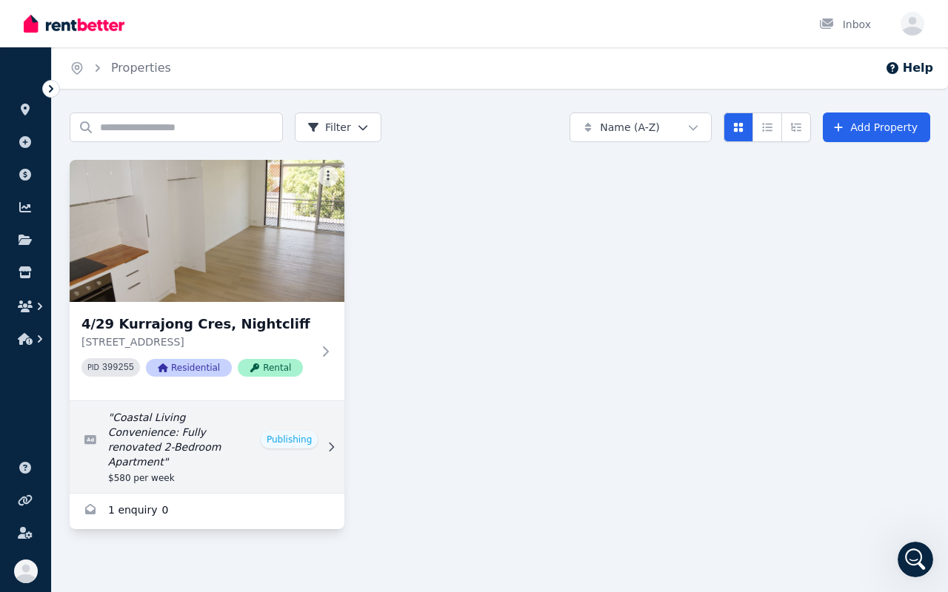
click at [284, 445] on link "Edit listing: Coastal Living Convenience: Fully renovated 2-Bedroom Apartment" at bounding box center [207, 447] width 275 height 92
select select "**"
select select "**********"
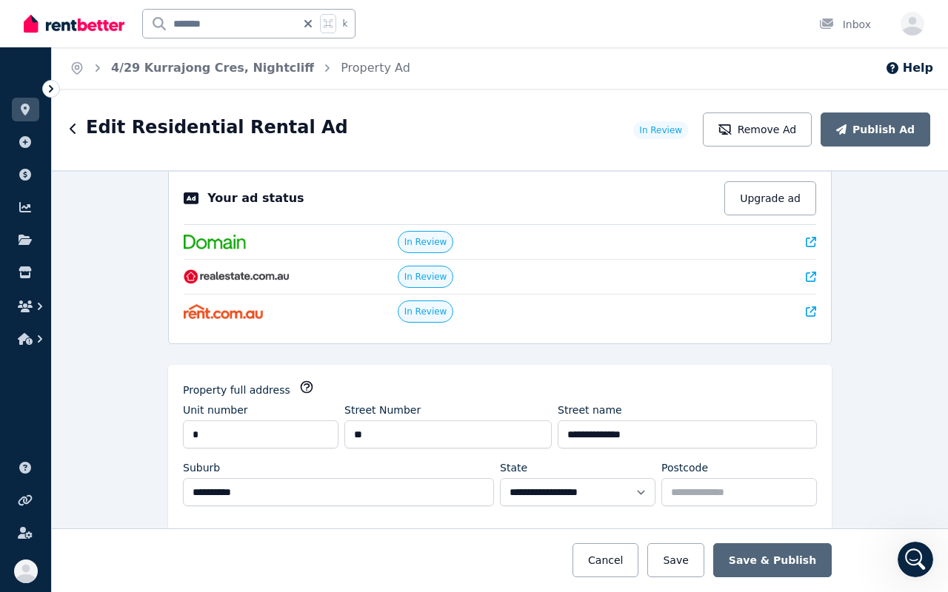
scroll to position [31, 0]
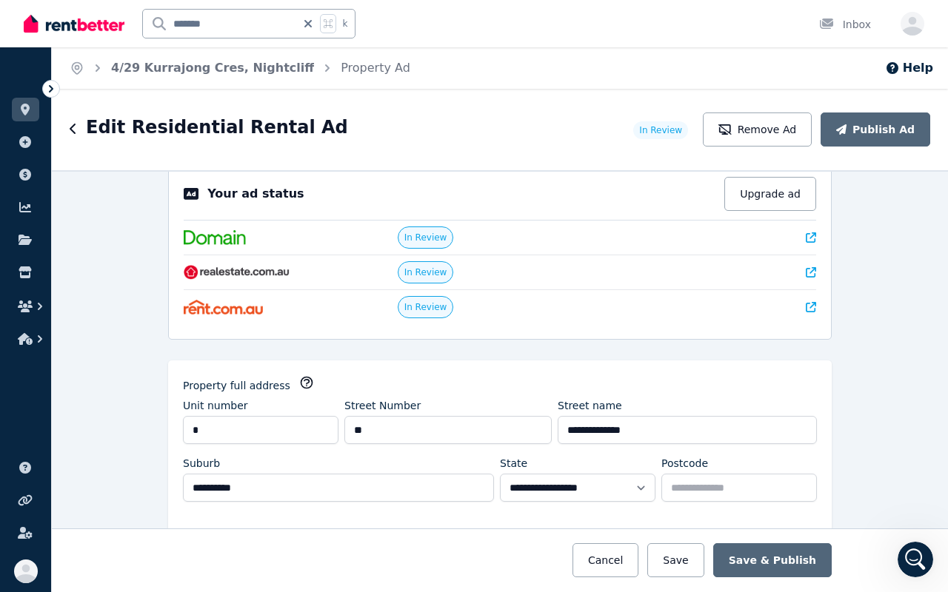
click at [71, 128] on icon "button" at bounding box center [73, 129] width 6 height 10
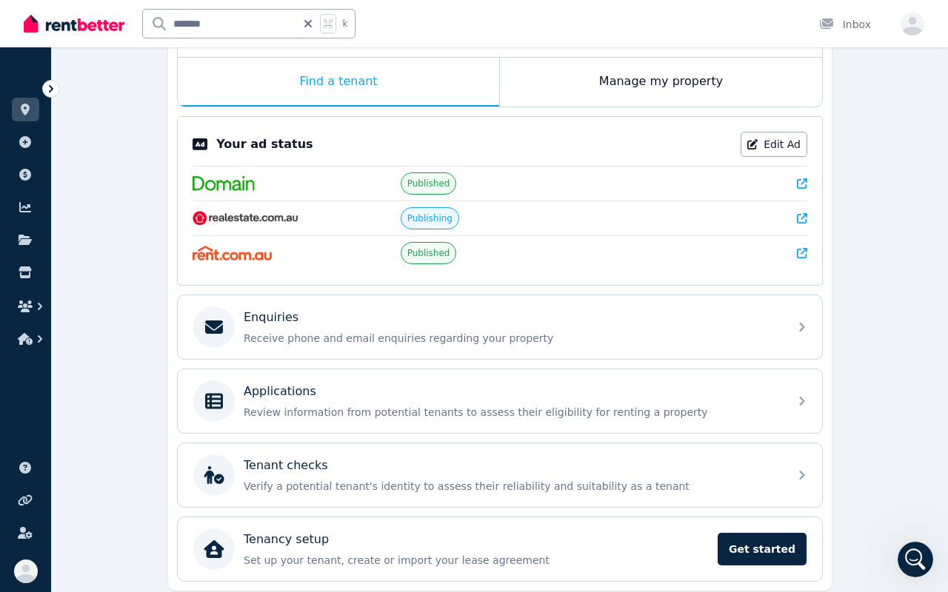
scroll to position [290, 0]
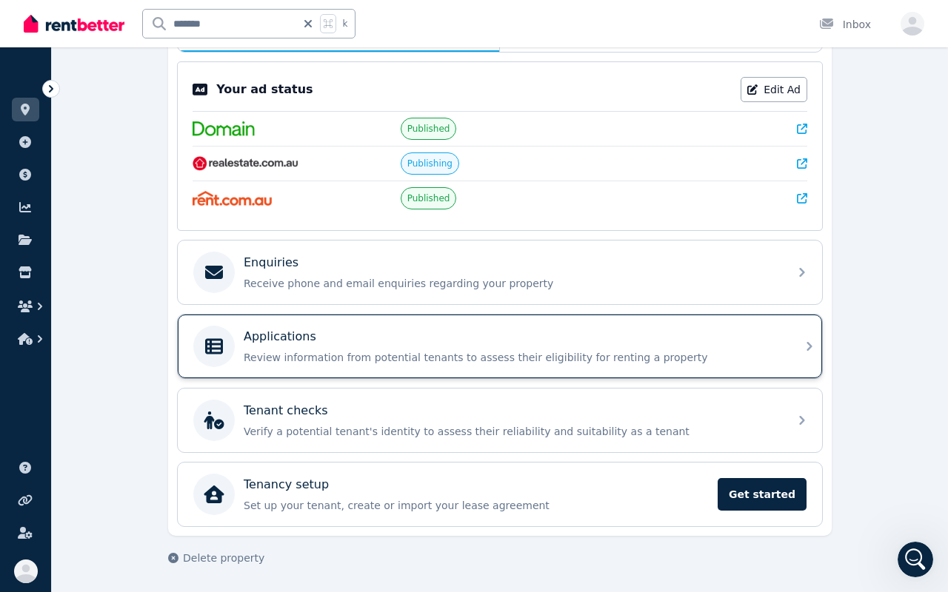
click at [308, 329] on p "Applications" at bounding box center [280, 337] width 73 height 18
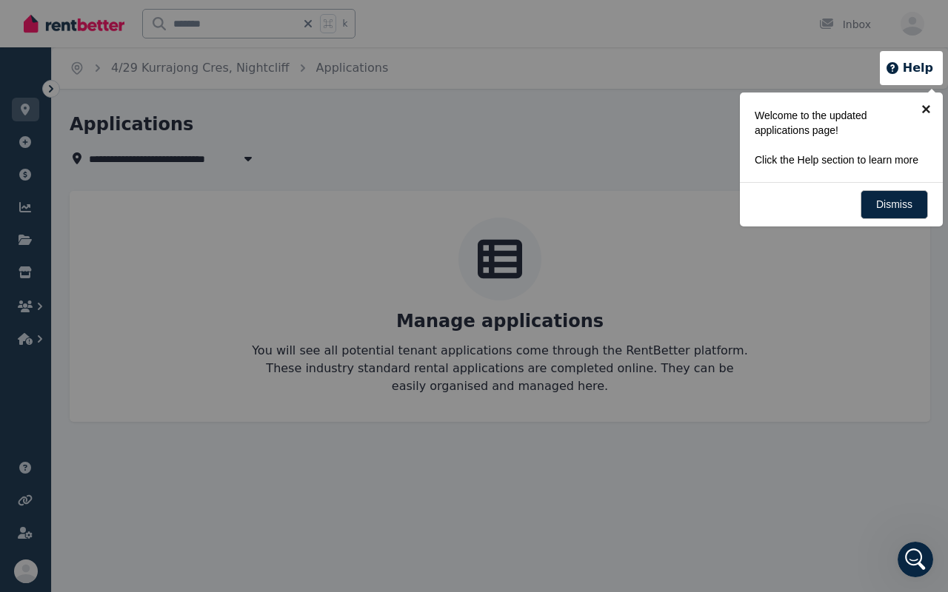
click at [877, 109] on link "×" at bounding box center [925, 109] width 33 height 33
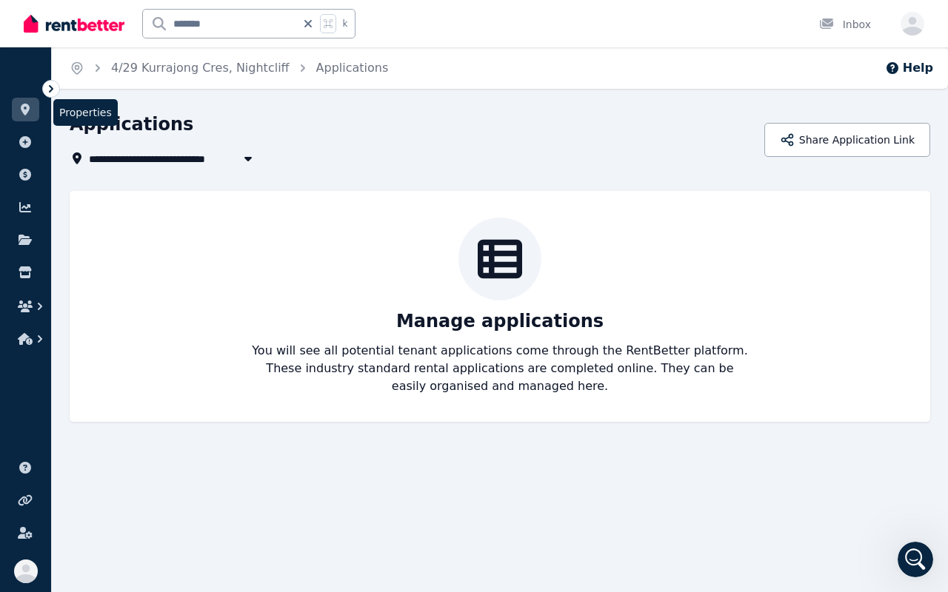
click at [24, 113] on icon at bounding box center [25, 110] width 9 height 12
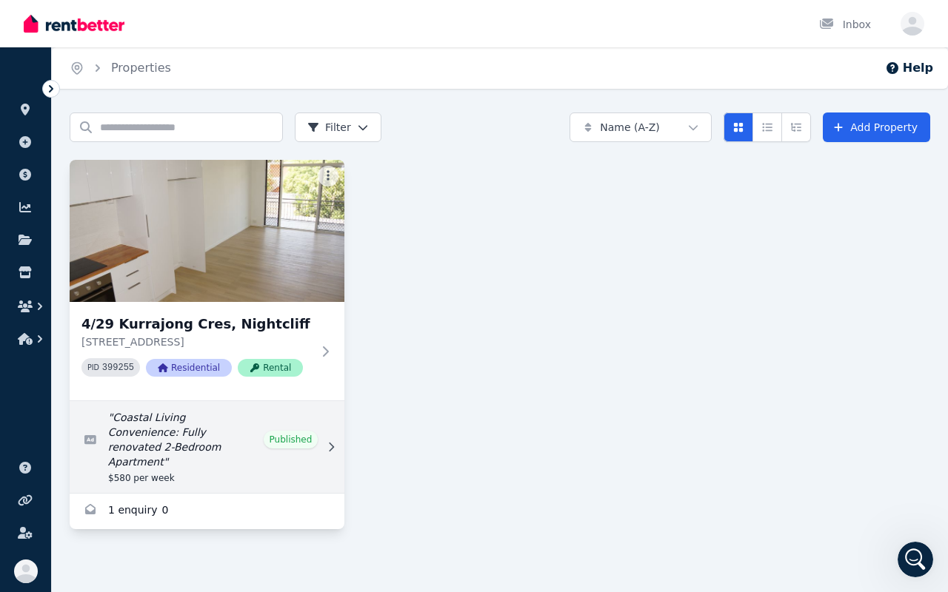
click at [292, 445] on link "Edit listing: Coastal Living Convenience: Fully renovated 2-Bedroom Apartment" at bounding box center [207, 447] width 275 height 92
select select "**"
select select "**********"
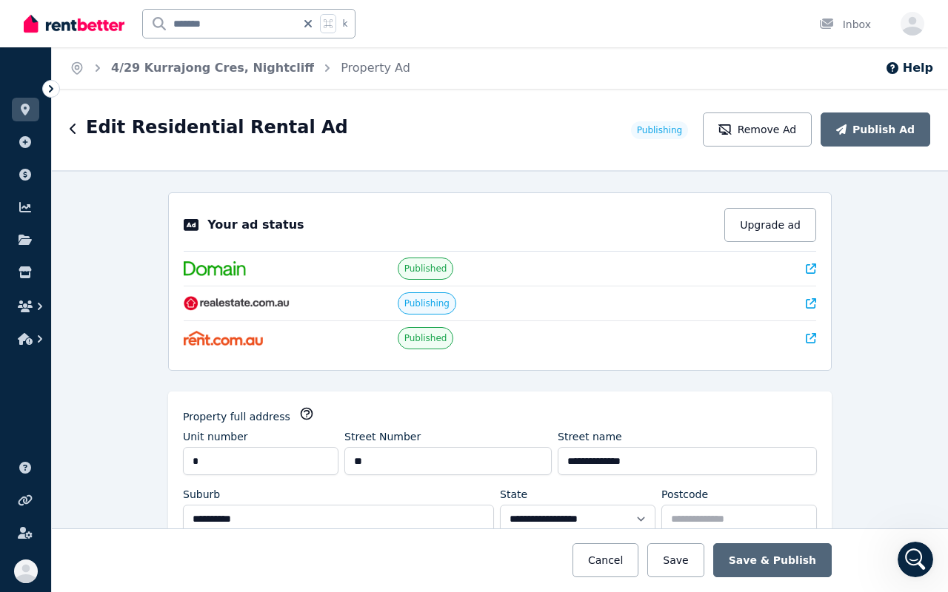
click at [73, 130] on icon "button" at bounding box center [73, 129] width 7 height 12
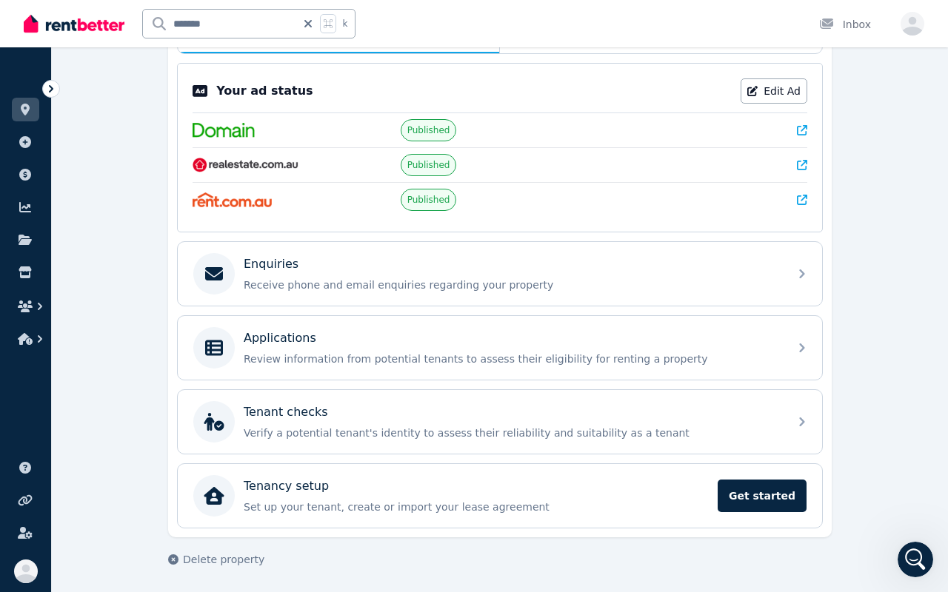
scroll to position [290, 0]
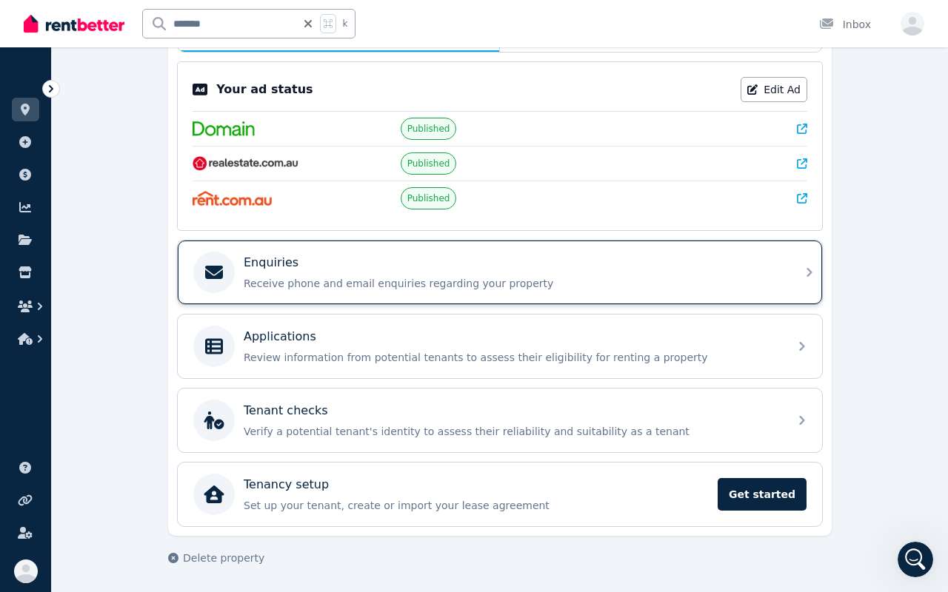
click at [549, 298] on div "Enquiries Receive phone and email enquiries regarding your property" at bounding box center [500, 273] width 644 height 64
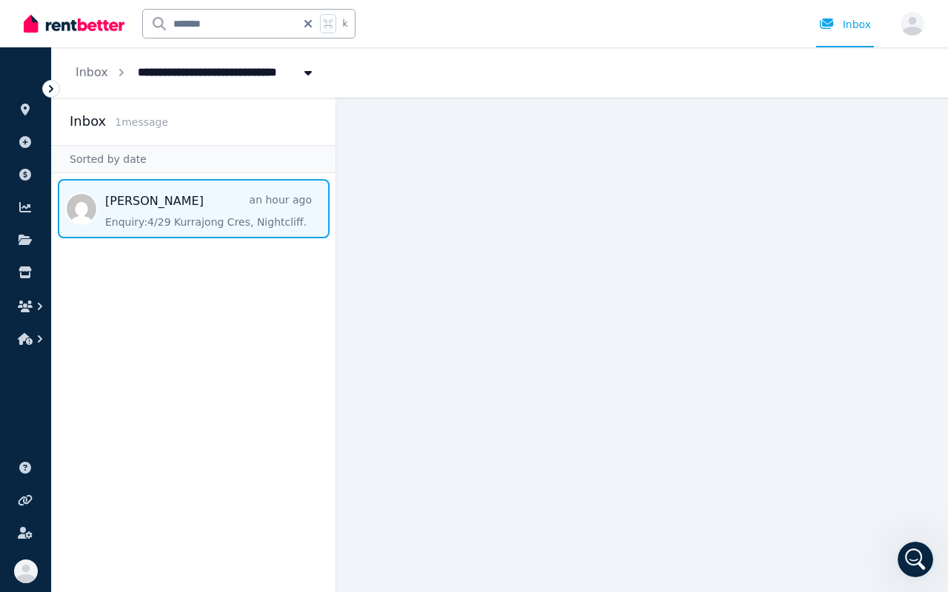
click at [218, 223] on span "Message list" at bounding box center [194, 208] width 284 height 59
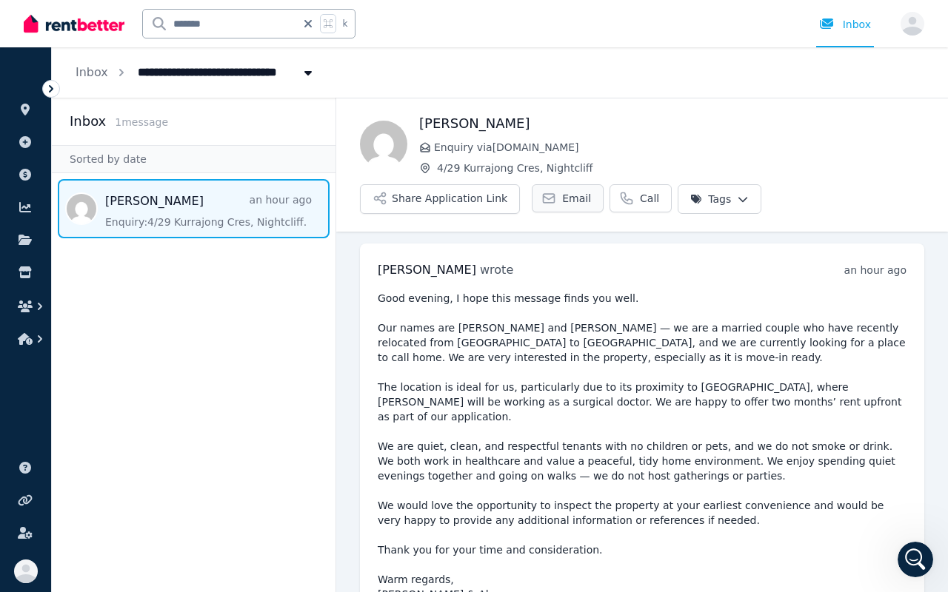
scroll to position [167, 0]
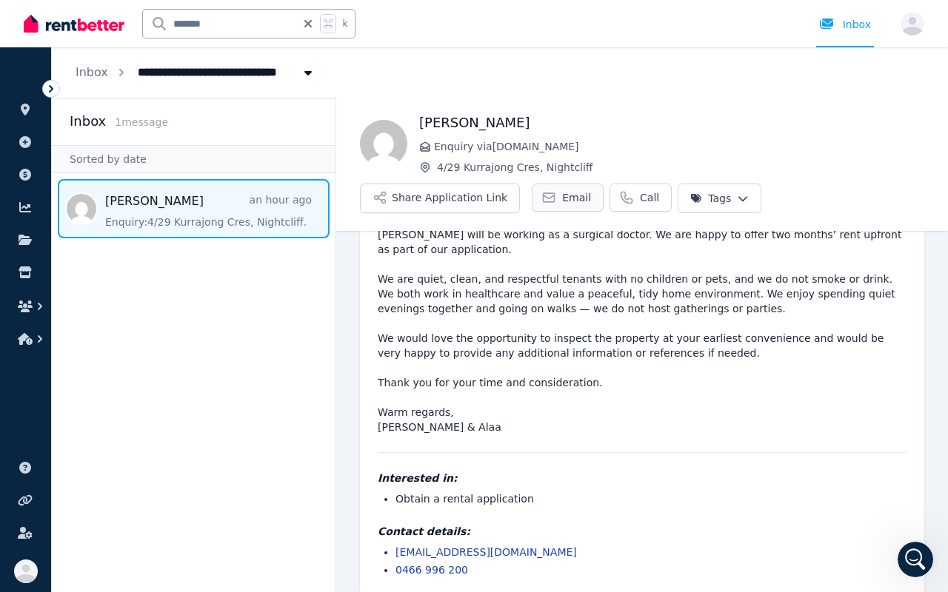
click at [561, 205] on link "Email" at bounding box center [568, 198] width 72 height 28
click at [557, 190] on link "Email" at bounding box center [568, 198] width 72 height 28
click at [877, 445] on div "Open Intercom Messenger" at bounding box center [913, 557] width 49 height 49
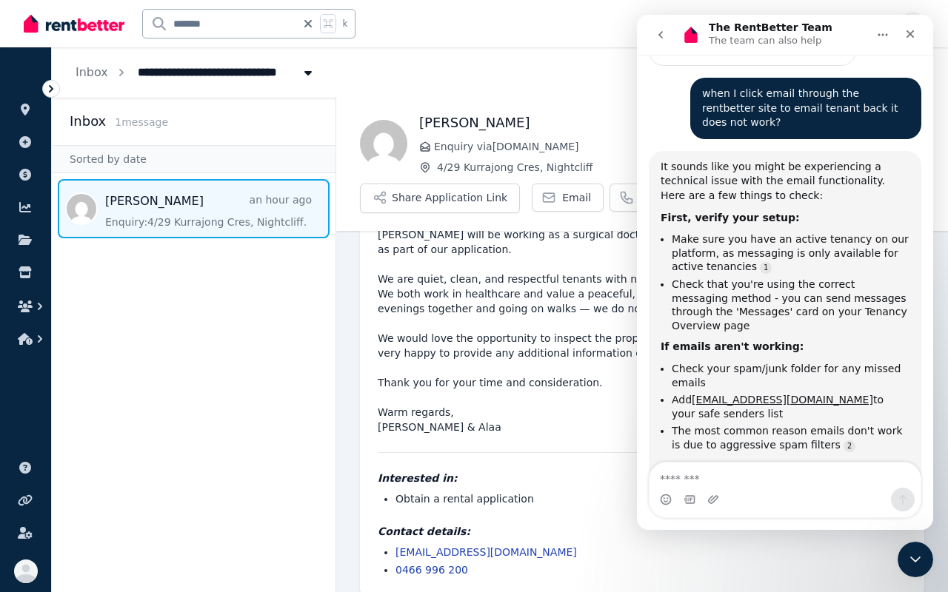
scroll to position [900, 0]
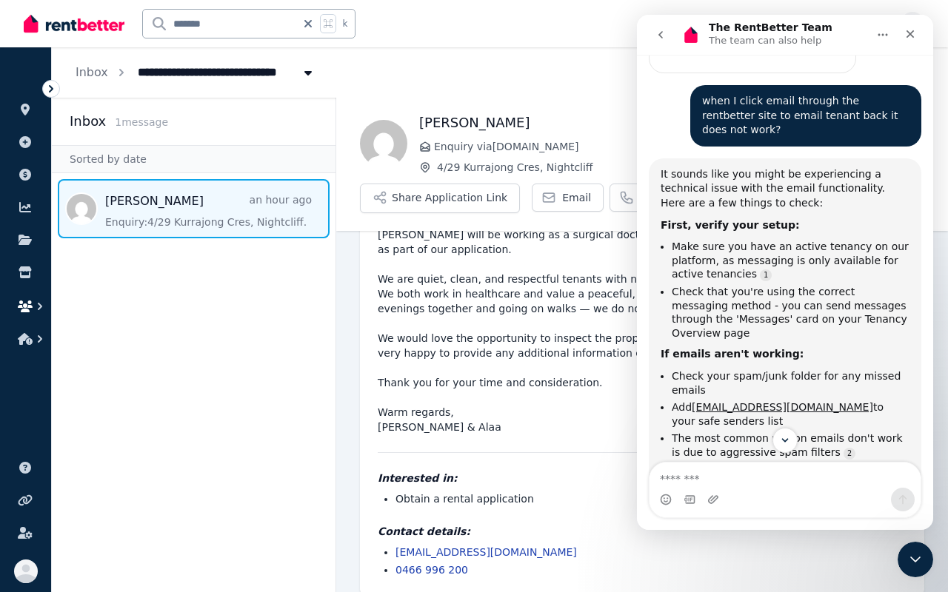
click at [26, 304] on icon "button" at bounding box center [25, 307] width 15 height 12
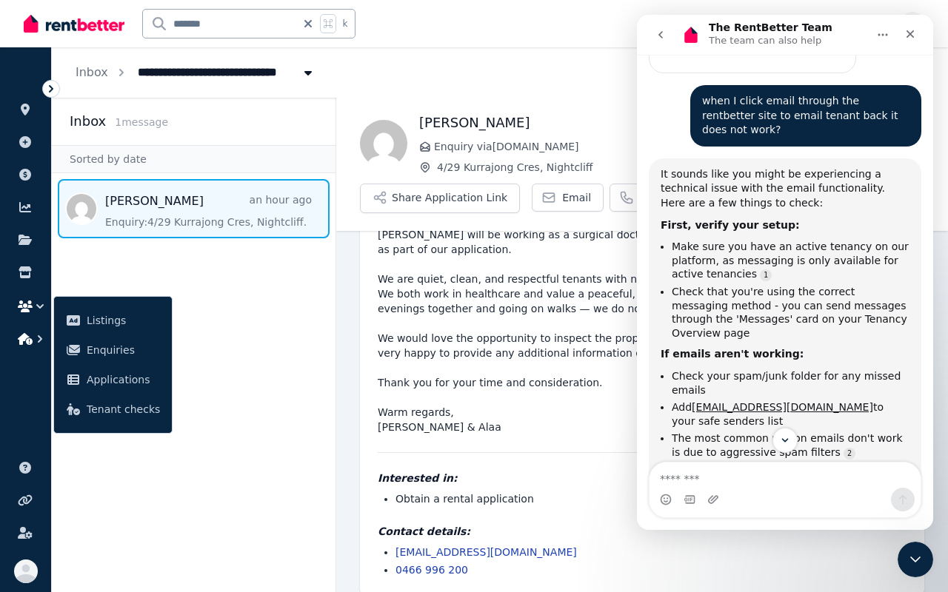
click at [39, 337] on icon "button" at bounding box center [40, 339] width 15 height 15
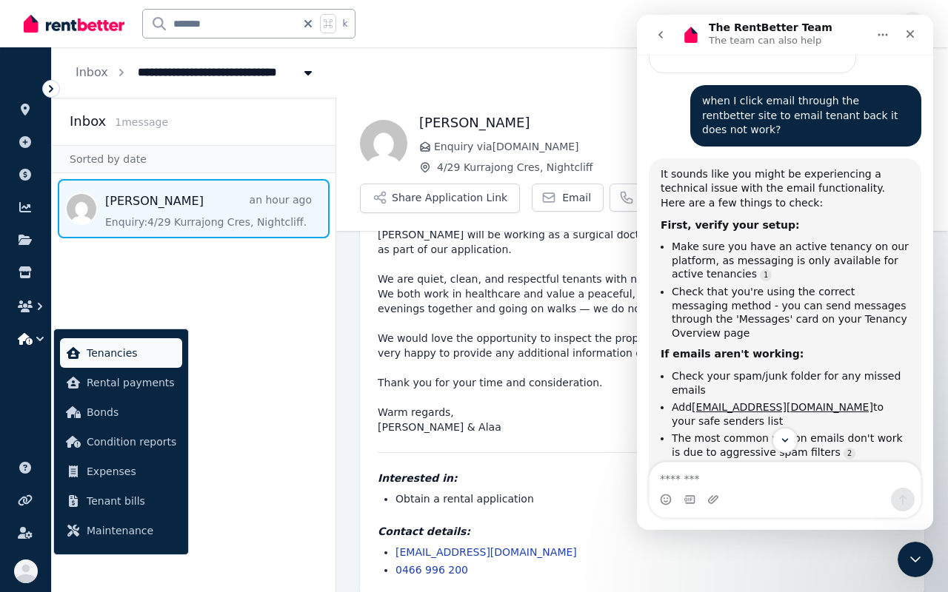
click at [98, 360] on span "Tenancies" at bounding box center [132, 353] width 90 height 18
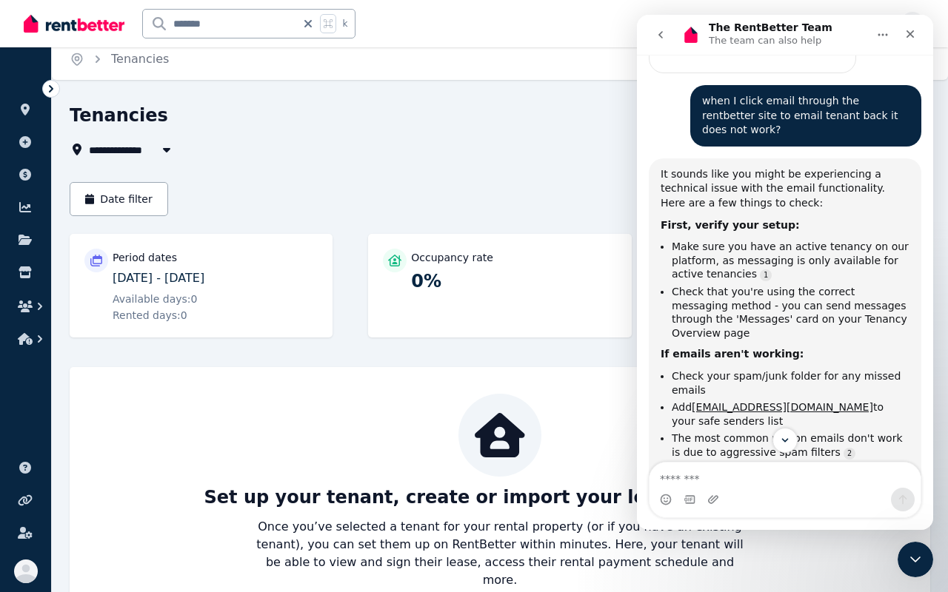
scroll to position [41, 0]
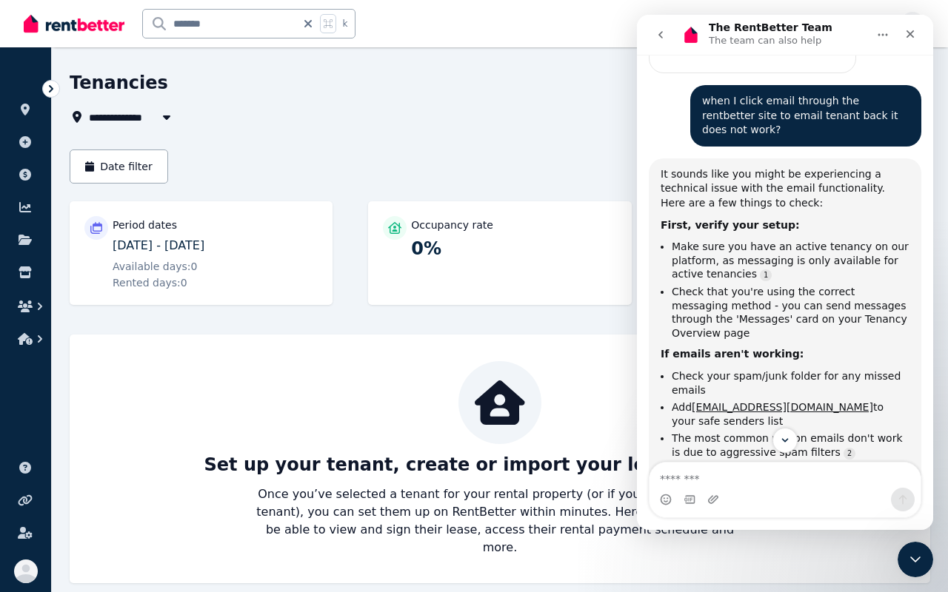
click at [407, 398] on div "Set up your tenant, create or import your lease agreement Once you’ve selected …" at bounding box center [499, 458] width 831 height 195
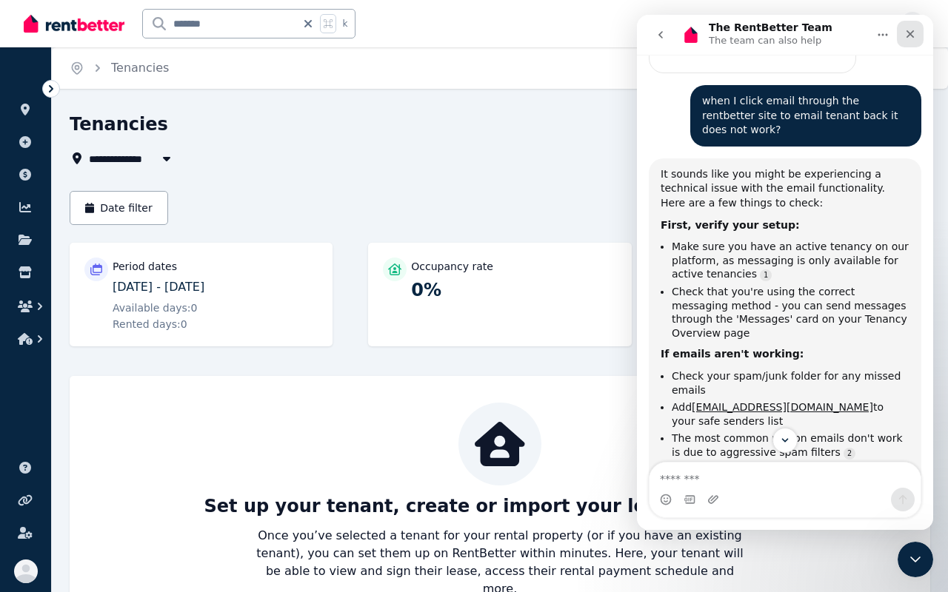
click at [877, 31] on icon "Close" at bounding box center [910, 34] width 12 height 12
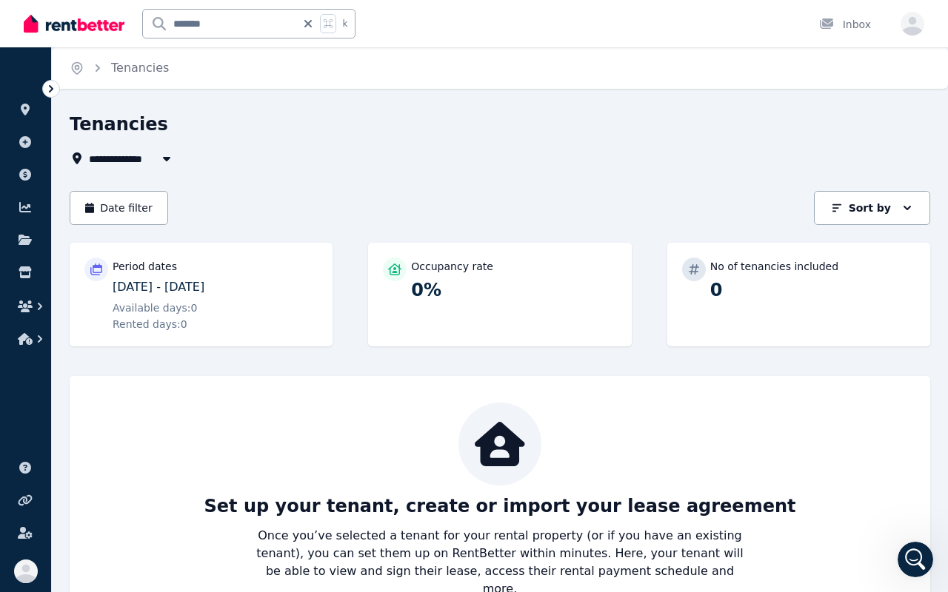
click at [165, 270] on p "Period dates" at bounding box center [145, 266] width 64 height 15
click at [30, 341] on icon "button" at bounding box center [25, 339] width 15 height 12
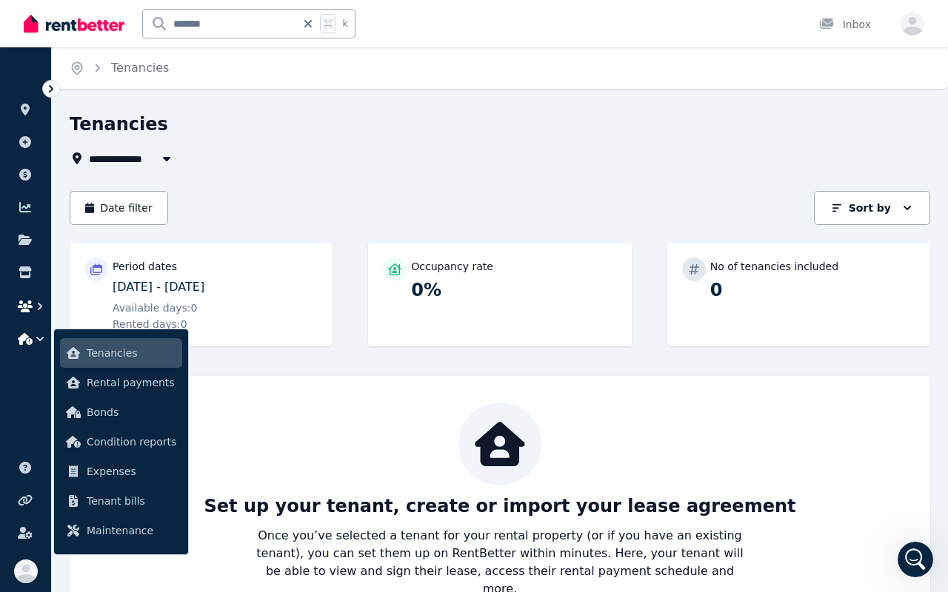
click at [33, 308] on icon "button" at bounding box center [40, 306] width 15 height 15
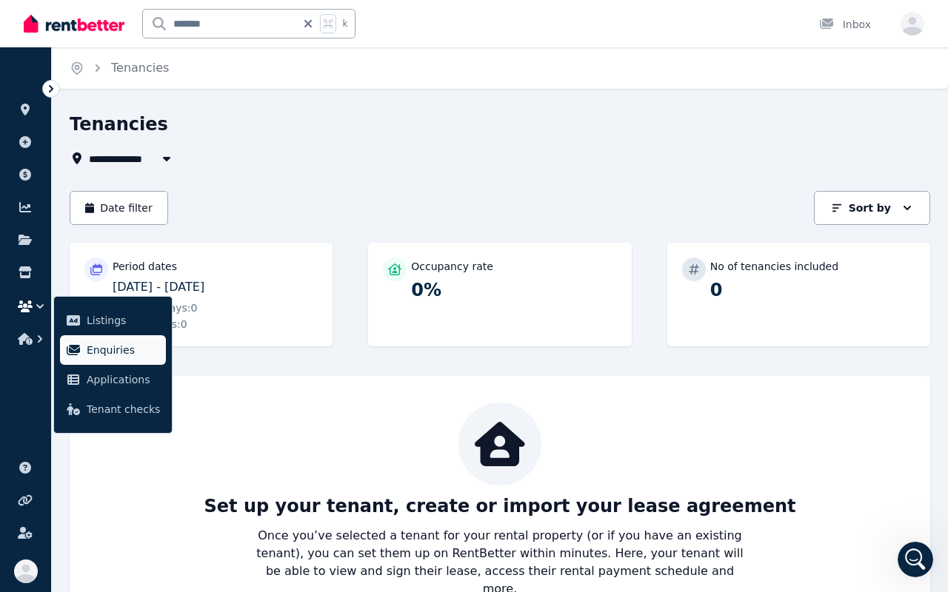
click at [86, 353] on link "Enquiries" at bounding box center [113, 350] width 106 height 30
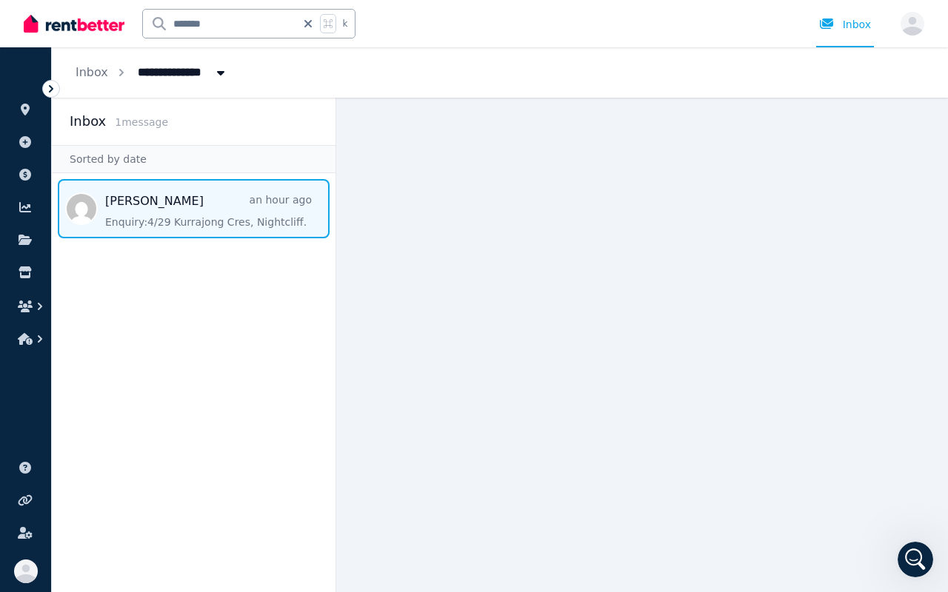
click at [147, 208] on span "Message list" at bounding box center [194, 208] width 284 height 59
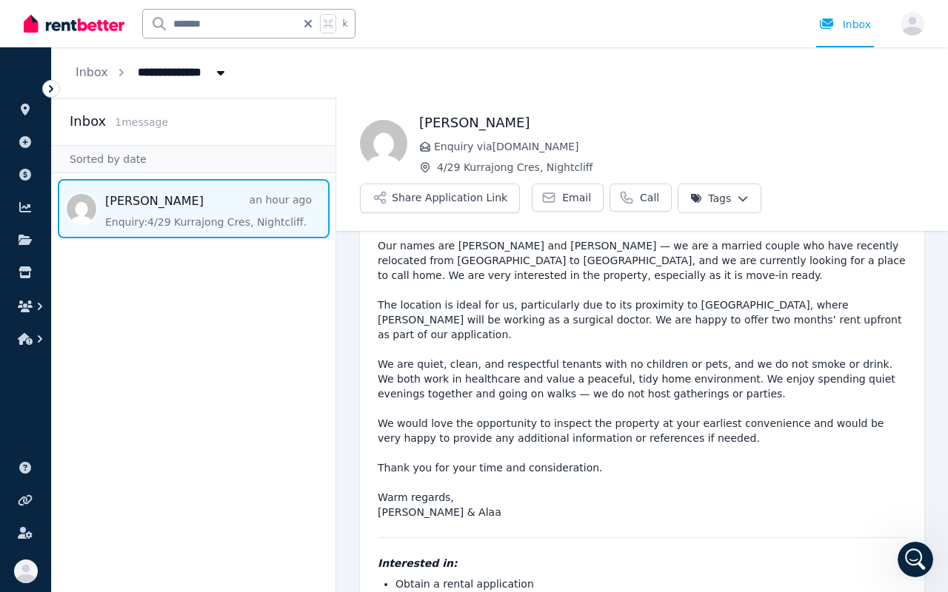
scroll to position [167, 0]
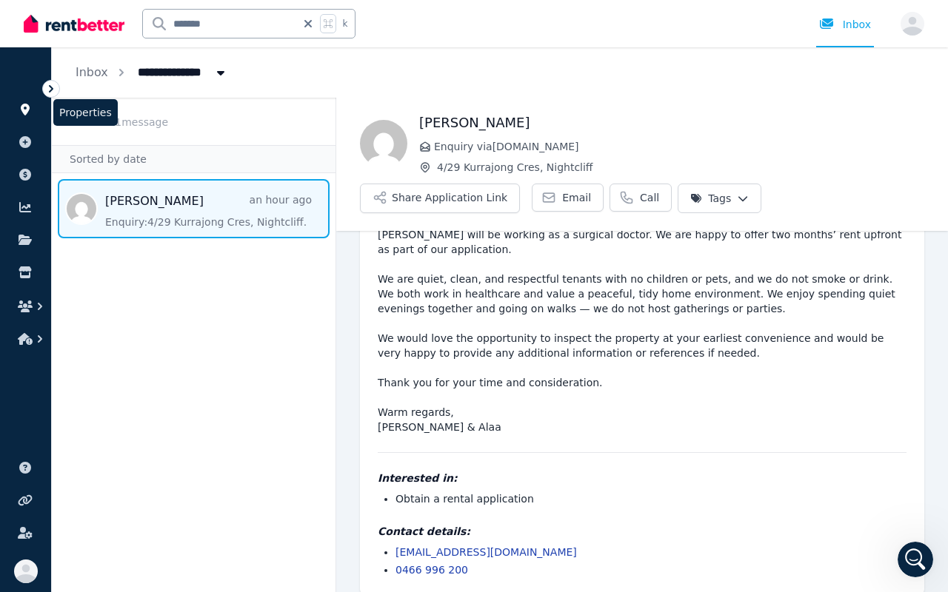
click at [30, 113] on icon at bounding box center [25, 110] width 15 height 12
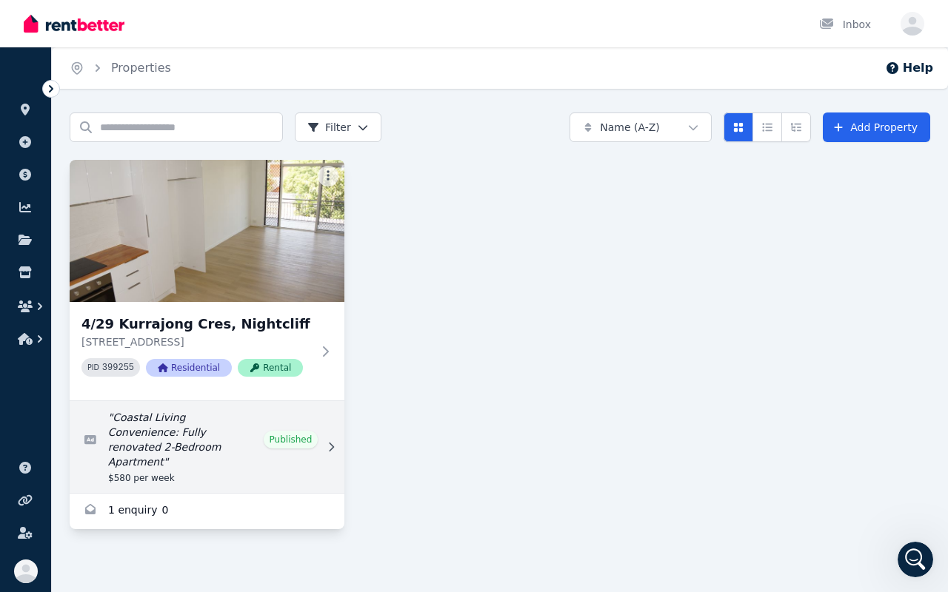
click at [231, 445] on link "Edit listing: Coastal Living Convenience: Fully renovated 2-Bedroom Apartment" at bounding box center [207, 447] width 275 height 92
select select "**"
select select "**********"
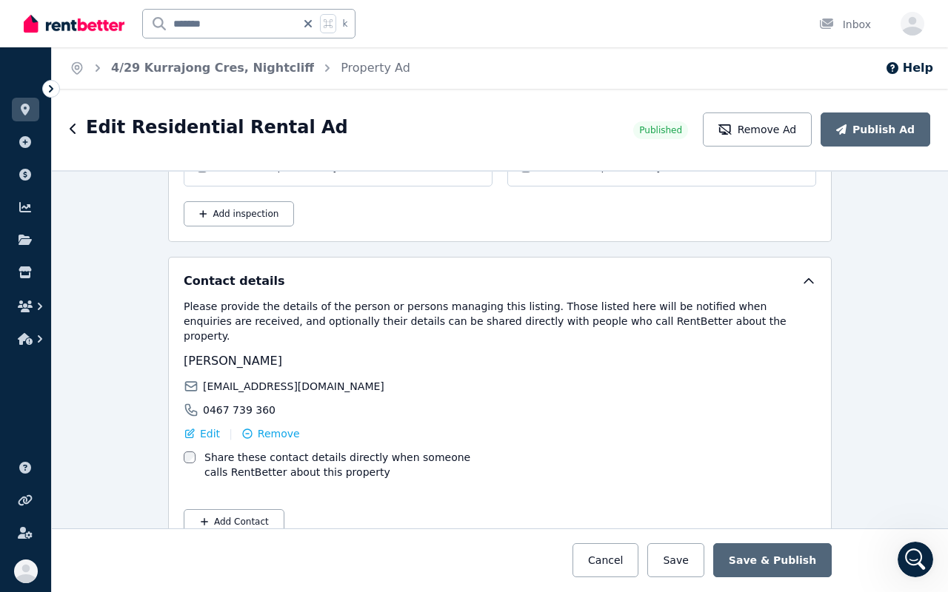
scroll to position [2641, 0]
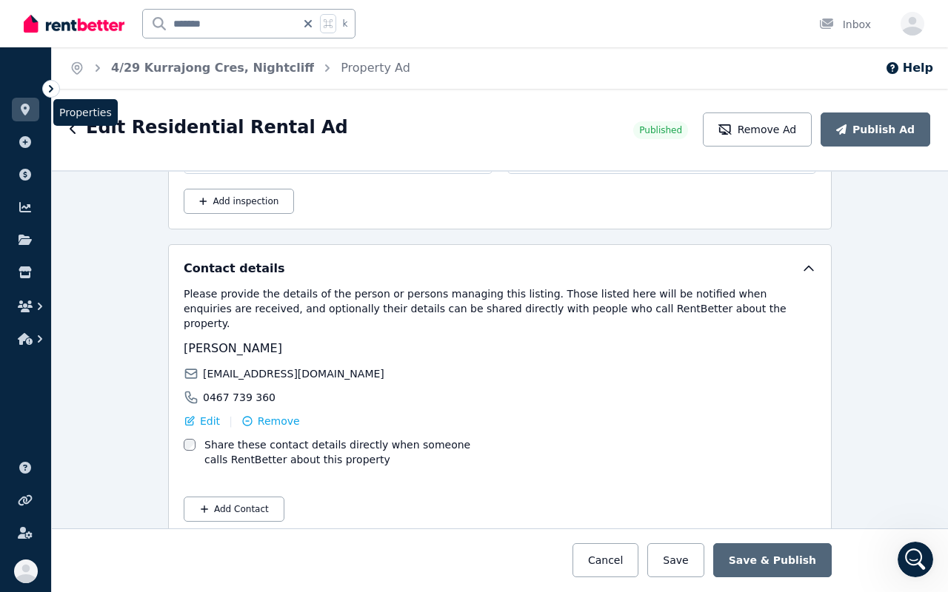
click at [30, 110] on icon at bounding box center [25, 110] width 15 height 12
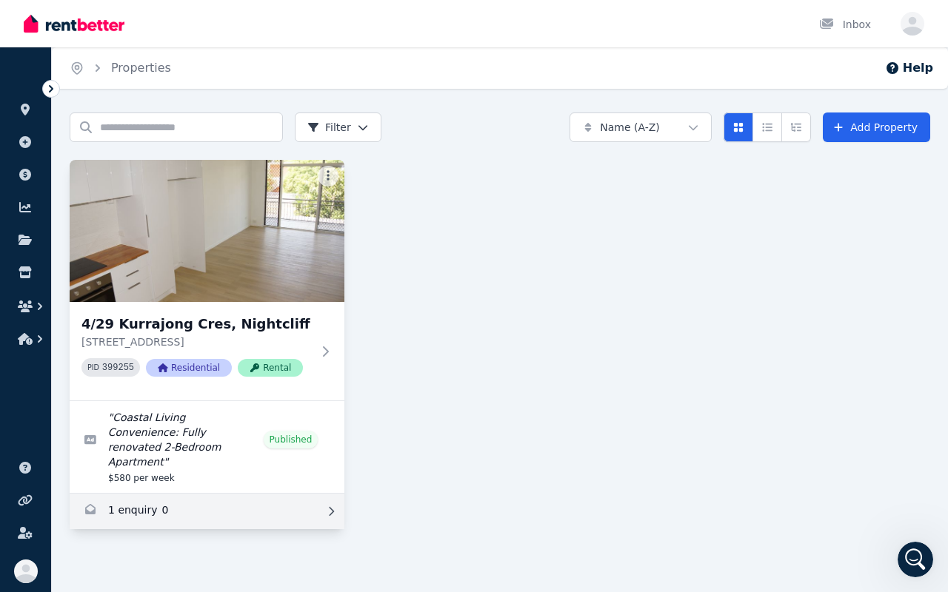
click at [221, 445] on link "Enquiries for 4/29 Kurrajong Cres, Nightcliff" at bounding box center [207, 512] width 275 height 36
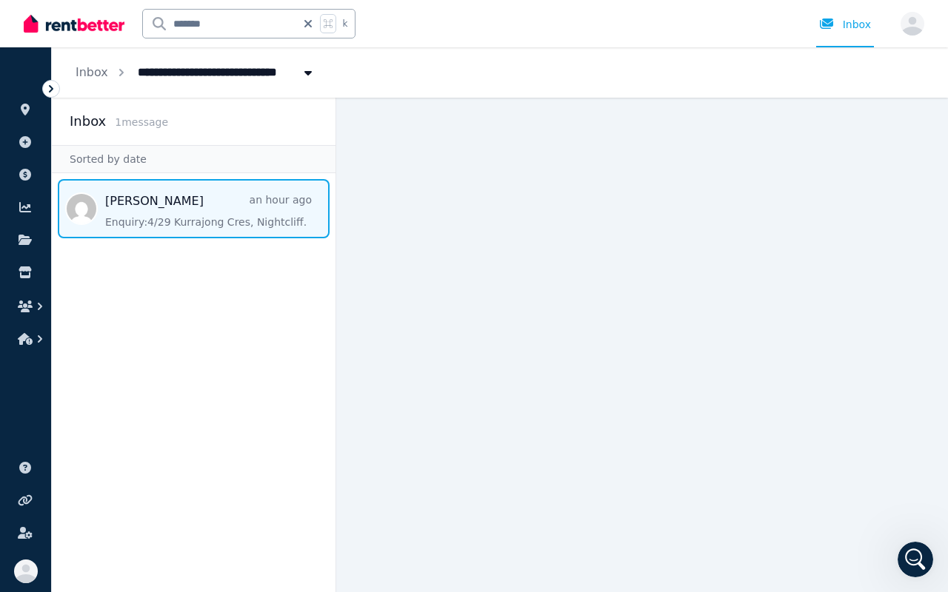
click at [215, 216] on span "Message list" at bounding box center [194, 208] width 284 height 59
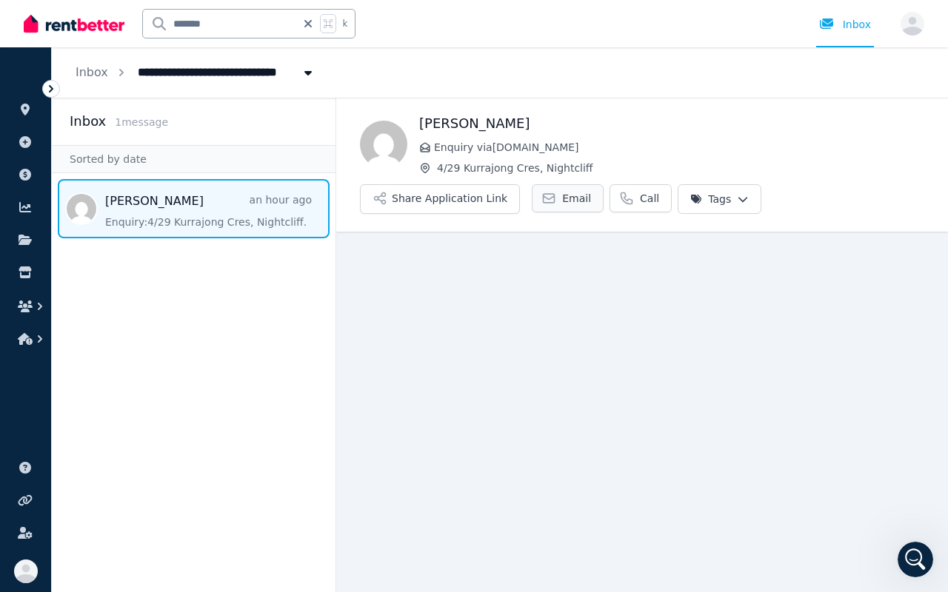
click at [547, 194] on icon at bounding box center [548, 198] width 11 height 9
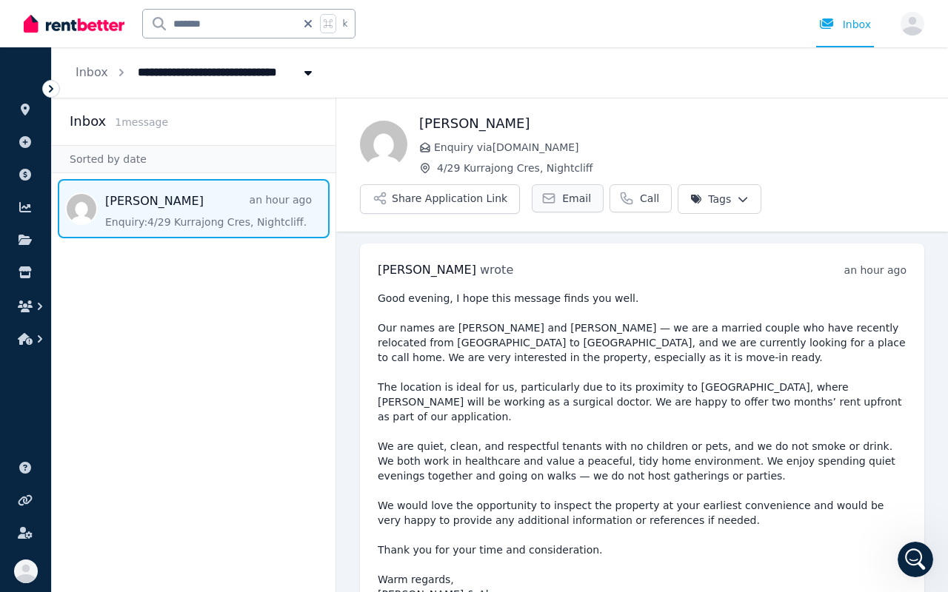
click at [562, 193] on span "Email" at bounding box center [576, 198] width 29 height 15
click at [569, 204] on span "Email" at bounding box center [576, 198] width 29 height 15
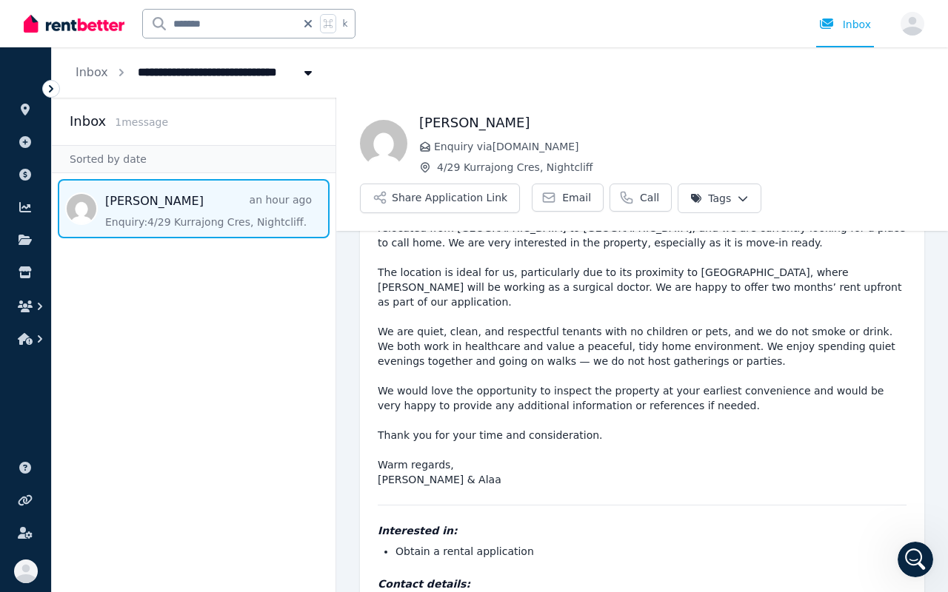
scroll to position [167, 0]
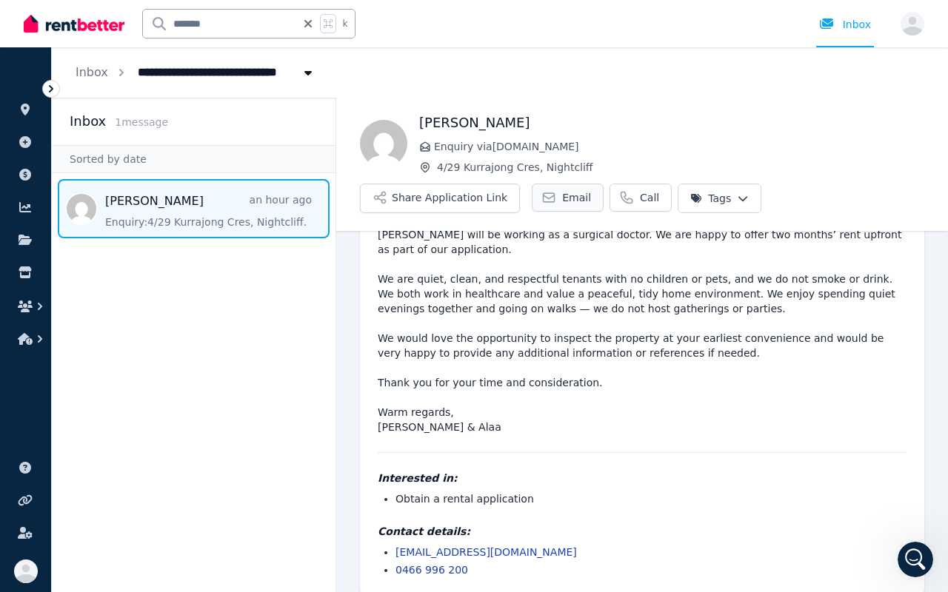
click at [566, 209] on link "Email" at bounding box center [568, 198] width 72 height 28
click at [566, 201] on span "Email" at bounding box center [576, 197] width 29 height 15
click at [486, 445] on link "[EMAIL_ADDRESS][DOMAIN_NAME]" at bounding box center [485, 552] width 181 height 12
click at [495, 445] on link "[EMAIL_ADDRESS][DOMAIN_NAME]" at bounding box center [485, 552] width 181 height 12
click at [88, 118] on h2 "Inbox" at bounding box center [88, 121] width 36 height 21
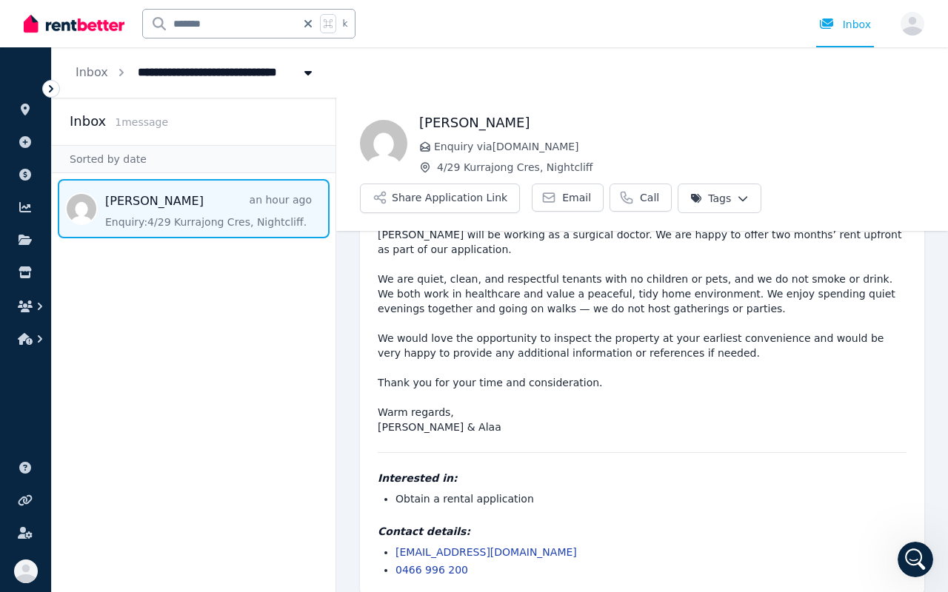
click at [110, 120] on div "Inbox 1 message" at bounding box center [194, 121] width 248 height 21
click at [121, 69] on icon "Breadcrumb" at bounding box center [121, 72] width 15 height 15
click at [107, 69] on ol "**********" at bounding box center [195, 72] width 287 height 50
click at [96, 69] on link "Inbox" at bounding box center [92, 72] width 33 height 14
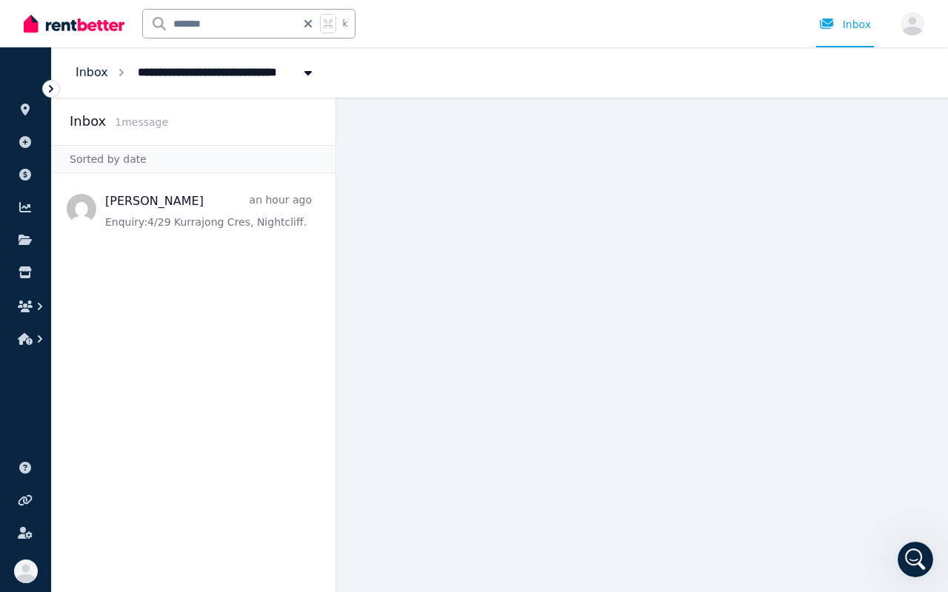
click at [96, 69] on link "Inbox" at bounding box center [92, 72] width 33 height 14
click at [304, 71] on icon "Breadcrumb" at bounding box center [307, 73] width 7 height 4
type input "**********"
click at [86, 72] on link "Inbox" at bounding box center [92, 72] width 33 height 14
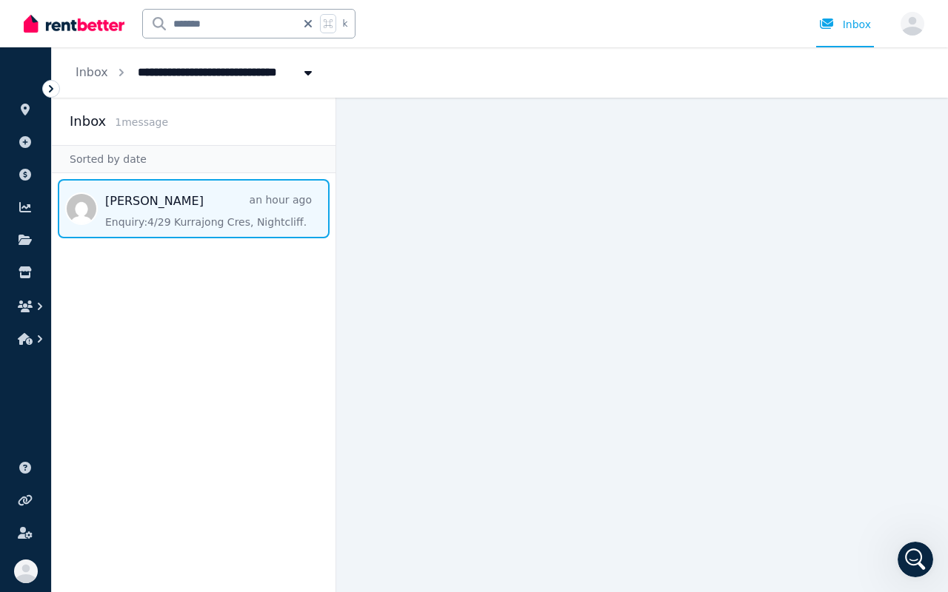
click at [201, 211] on span "Message list" at bounding box center [194, 208] width 284 height 59
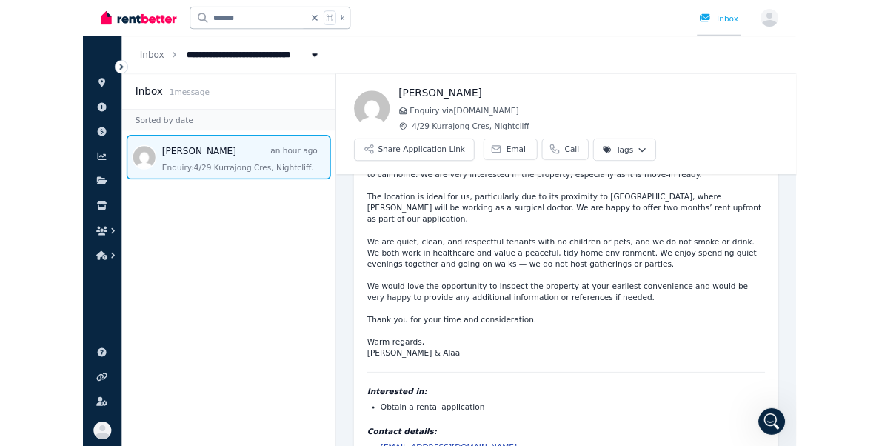
scroll to position [167, 0]
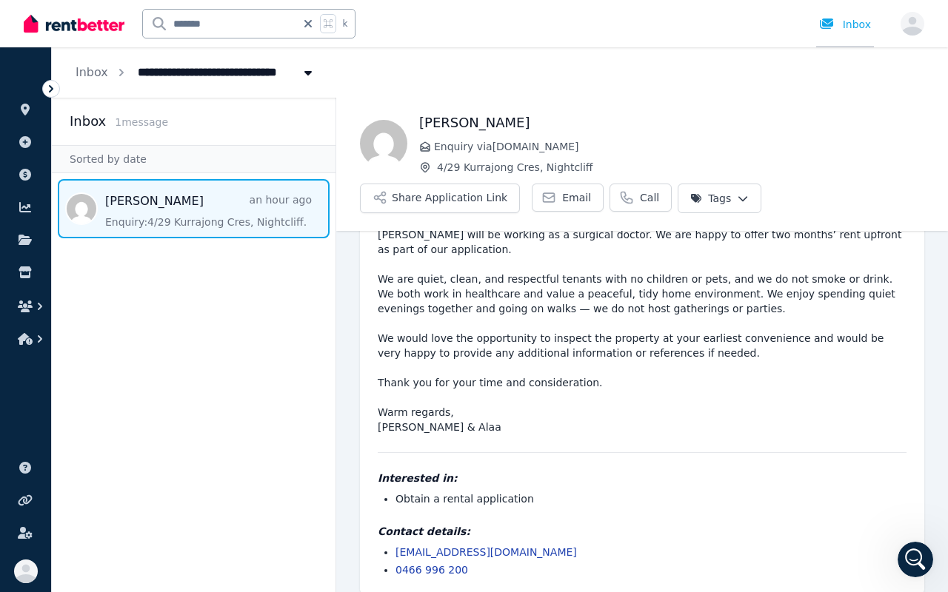
click at [847, 33] on link "Inbox" at bounding box center [845, 23] width 58 height 47
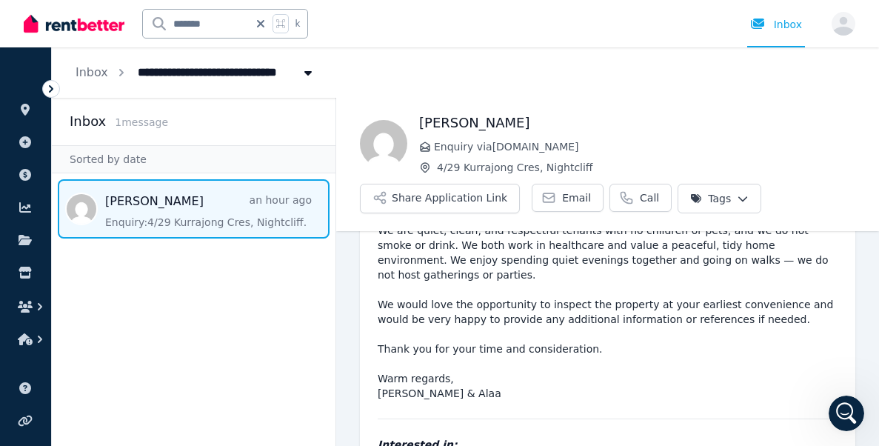
scroll to position [329, 0]
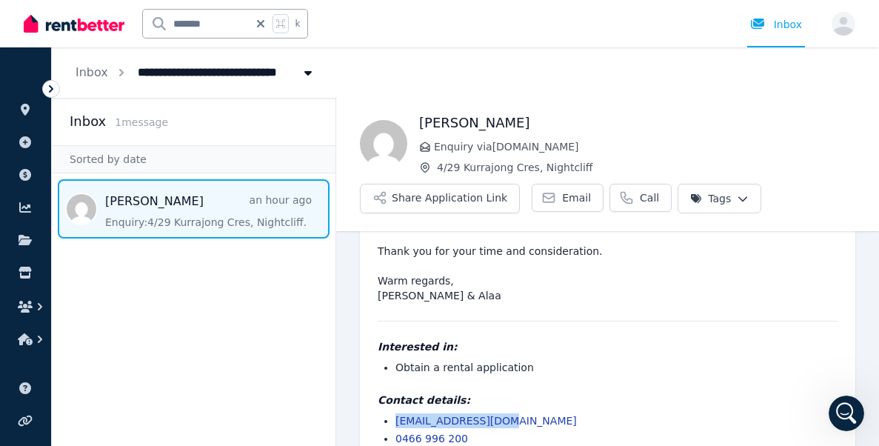
drag, startPoint x: 504, startPoint y: 389, endPoint x: 395, endPoint y: 393, distance: 108.9
click at [395, 413] on li "[EMAIL_ADDRESS][DOMAIN_NAME]" at bounding box center [616, 420] width 442 height 15
copy link "[EMAIL_ADDRESS][DOMAIN_NAME]"
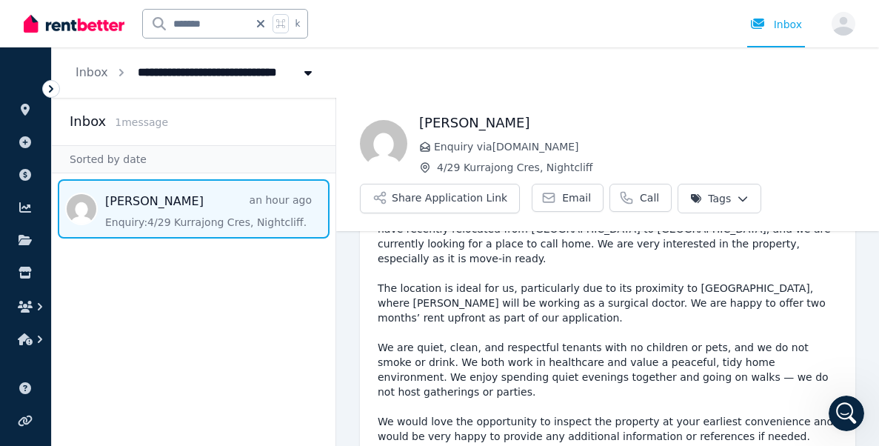
scroll to position [0, 0]
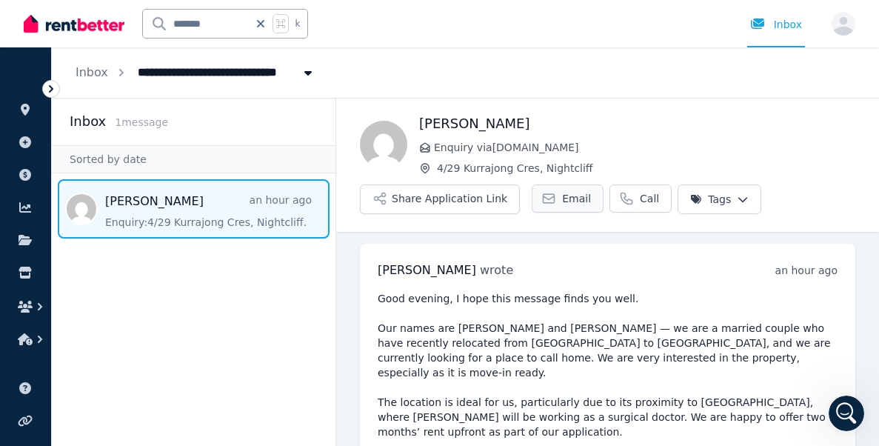
click at [562, 195] on span "Email" at bounding box center [576, 198] width 29 height 15
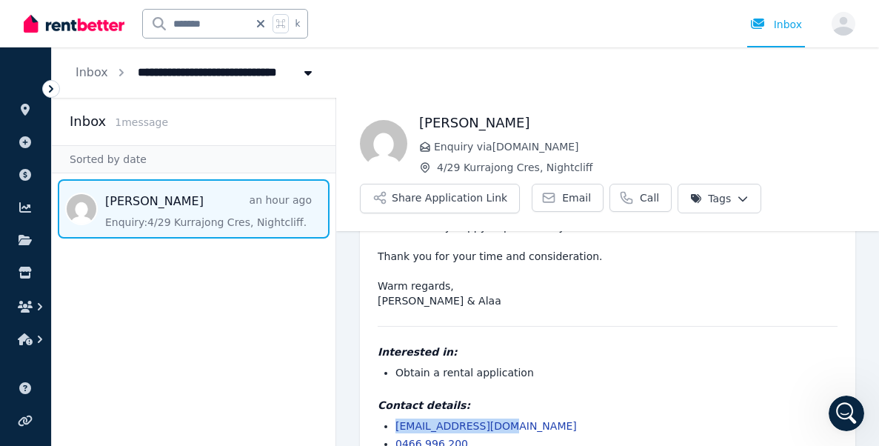
scroll to position [329, 0]
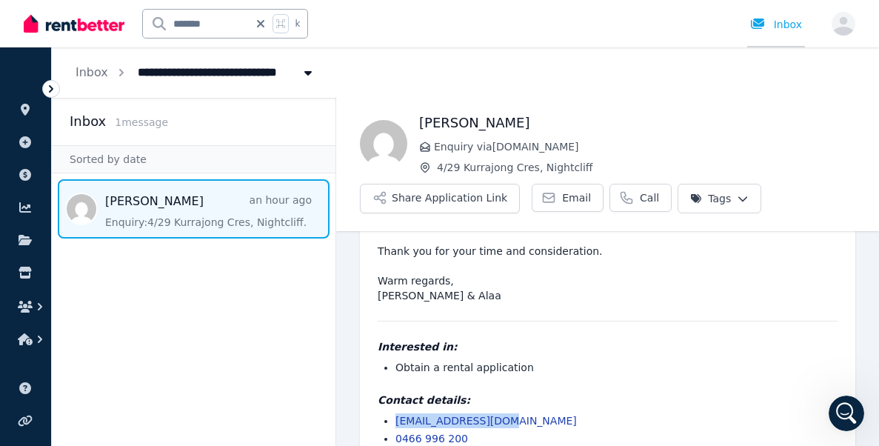
click at [774, 21] on div at bounding box center [762, 24] width 24 height 15
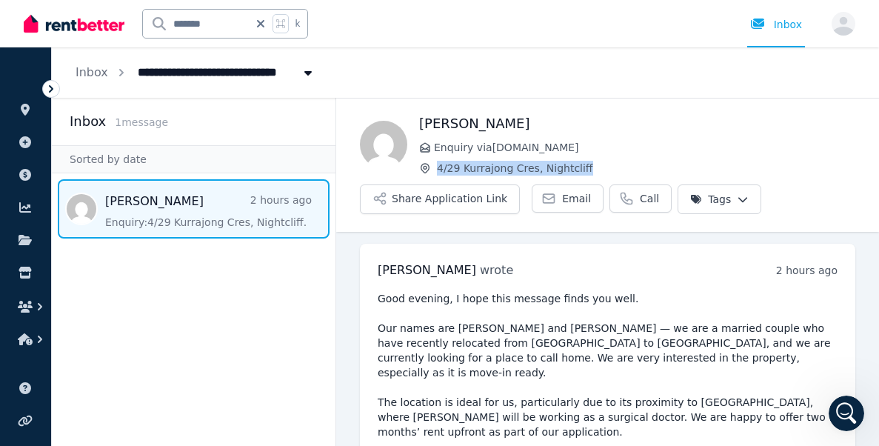
drag, startPoint x: 439, startPoint y: 164, endPoint x: 590, endPoint y: 165, distance: 151.1
click at [590, 165] on span "4/29 Kurrajong Cres, Nightcliff" at bounding box center [646, 168] width 418 height 15
copy span "4/29 Kurrajong Cres, Nightcliff"
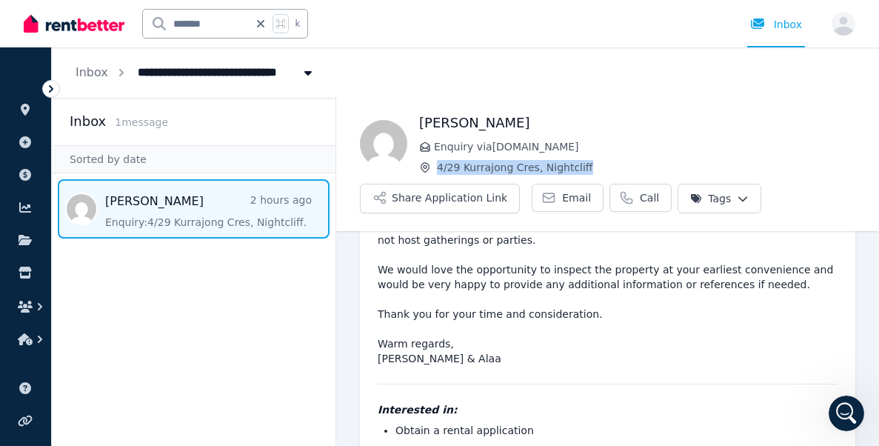
scroll to position [270, 0]
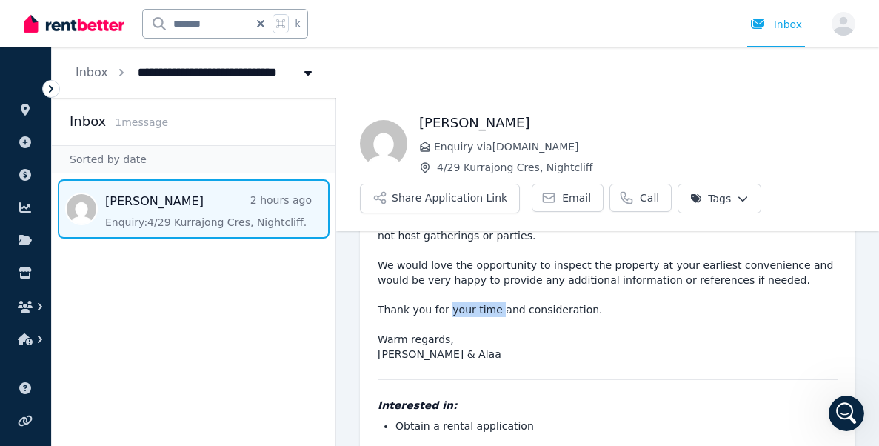
drag, startPoint x: 378, startPoint y: 324, endPoint x: 443, endPoint y: 324, distance: 65.2
click at [443, 324] on pre "Good evening, I hope this message finds you well. Our names are [PERSON_NAME] a…" at bounding box center [608, 191] width 460 height 341
copy pre "Aya & Alaa"
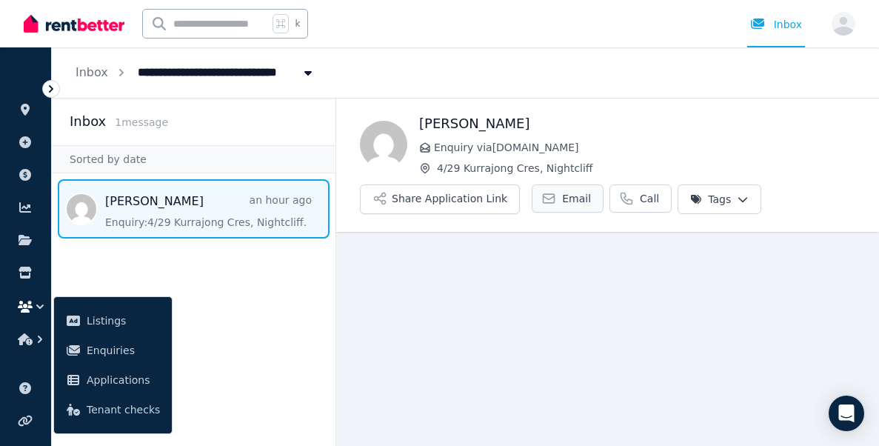
click at [562, 199] on span "Email" at bounding box center [576, 198] width 29 height 15
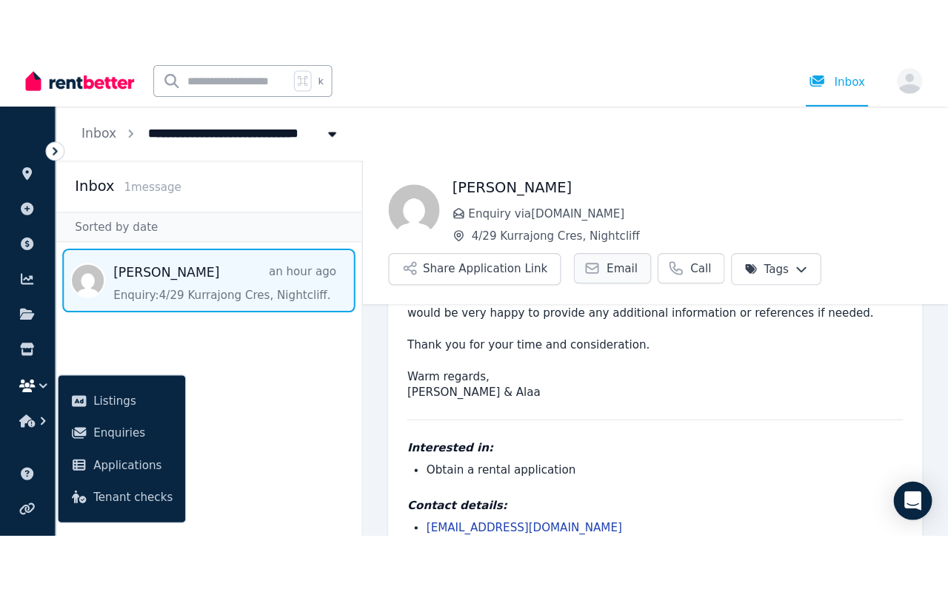
scroll to position [329, 0]
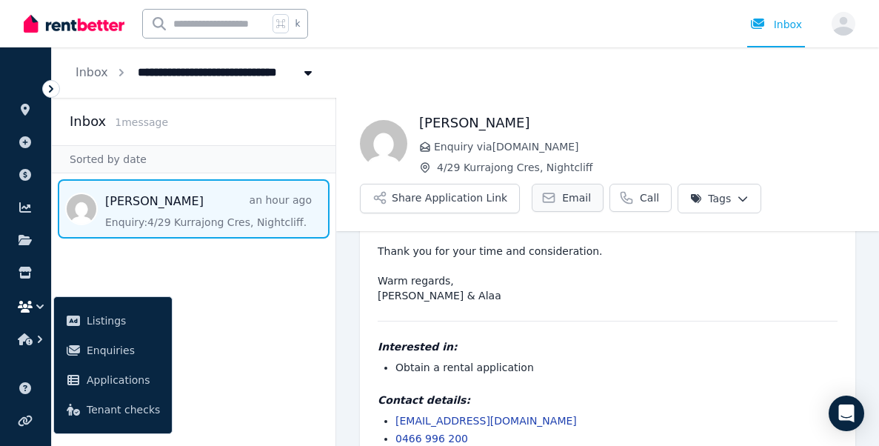
click at [562, 199] on span "Email" at bounding box center [576, 197] width 29 height 15
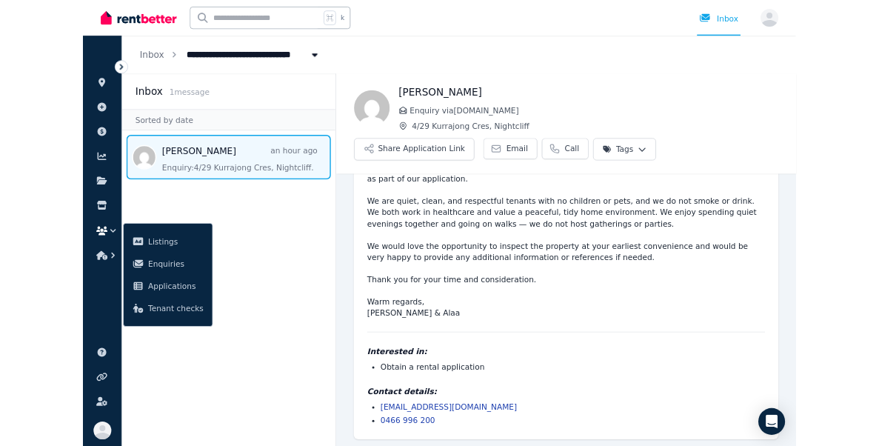
scroll to position [167, 0]
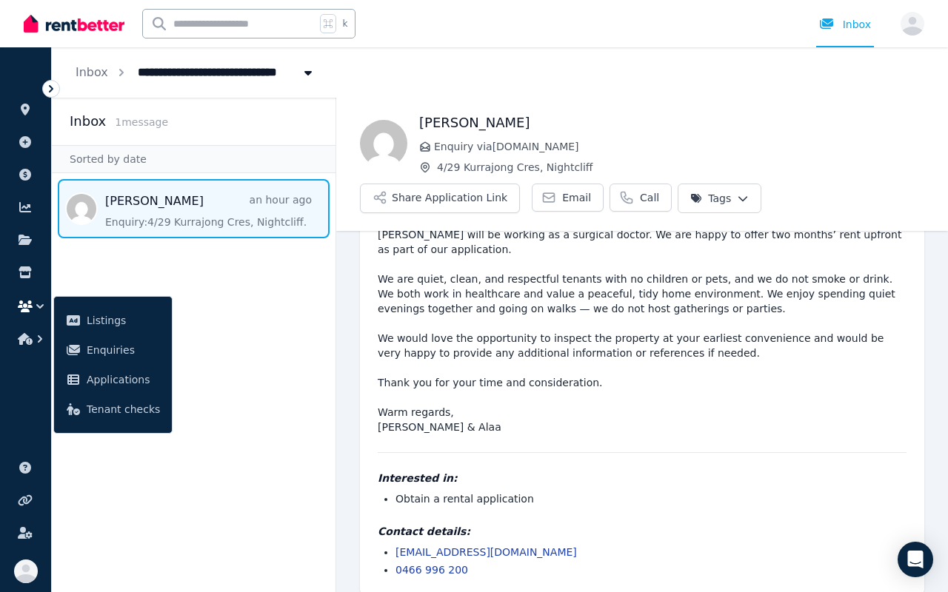
click at [475, 147] on span "Enquiry via RealEstate.com.au" at bounding box center [679, 146] width 490 height 15
